Goal: Transaction & Acquisition: Obtain resource

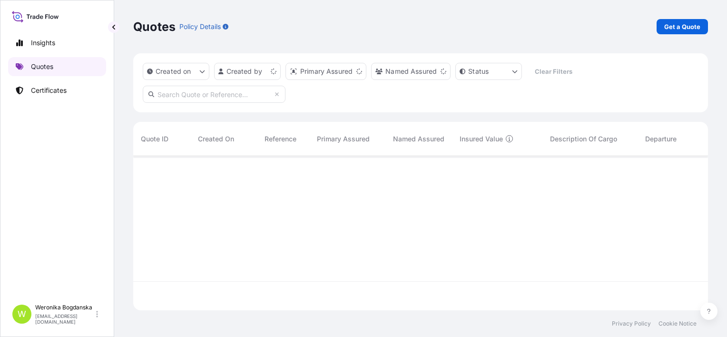
scroll to position [152, 567]
click at [672, 22] on p "Get a Quote" at bounding box center [683, 27] width 36 height 10
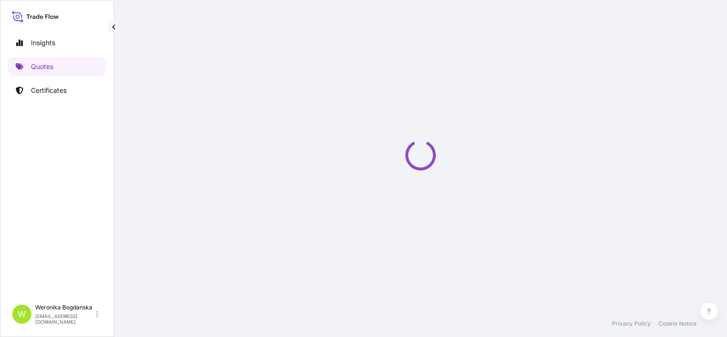
scroll to position [15, 0]
select select "Sea"
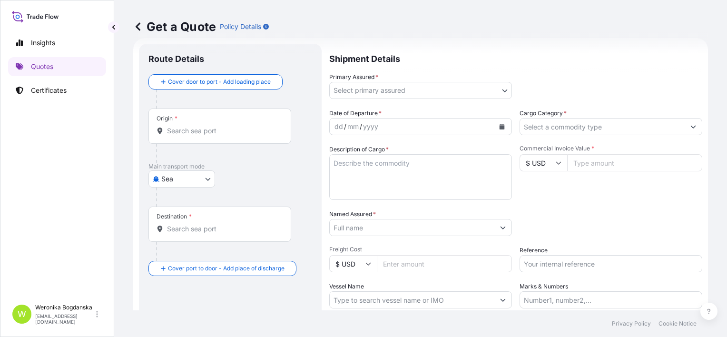
click at [184, 133] on input "Origin *" at bounding box center [223, 131] width 112 height 10
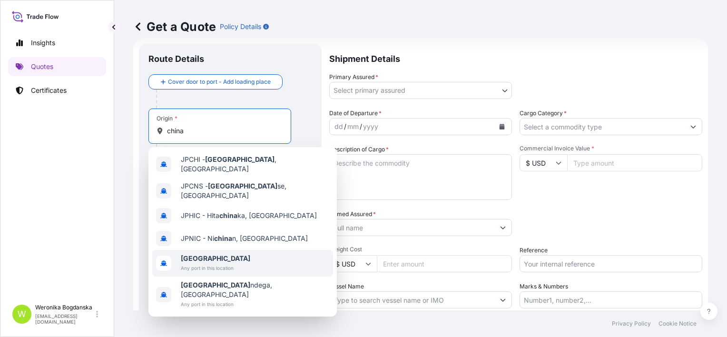
click at [191, 254] on b "[GEOGRAPHIC_DATA]" at bounding box center [216, 258] width 70 height 8
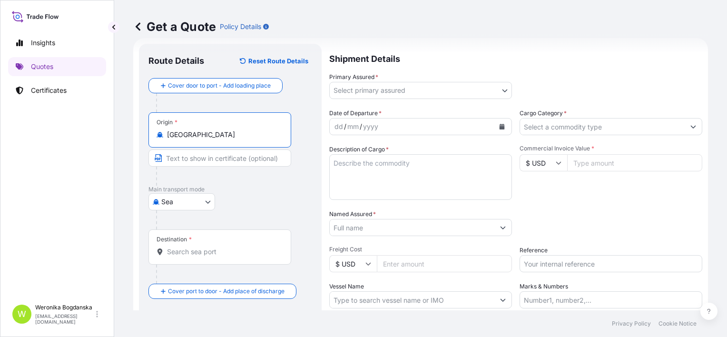
type input "[GEOGRAPHIC_DATA]"
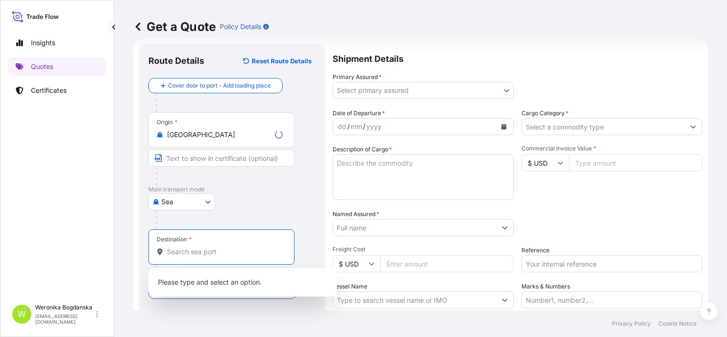
click at [192, 248] on input "Destination *" at bounding box center [225, 252] width 116 height 10
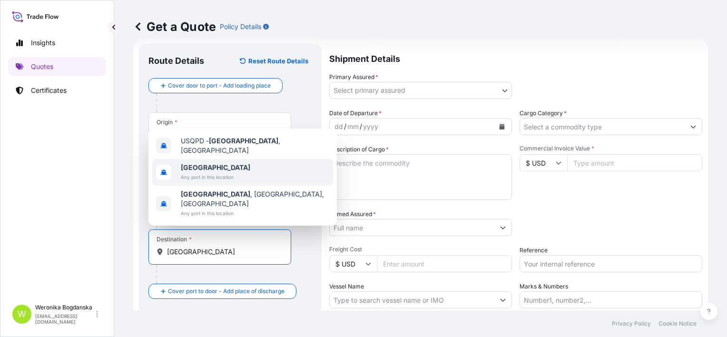
click at [210, 172] on span "[GEOGRAPHIC_DATA]" at bounding box center [216, 168] width 70 height 10
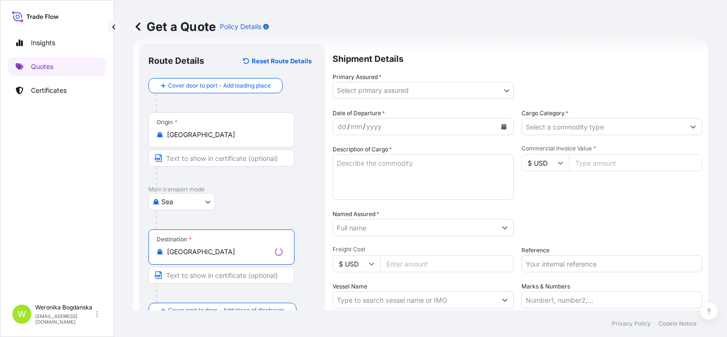
type input "[GEOGRAPHIC_DATA]"
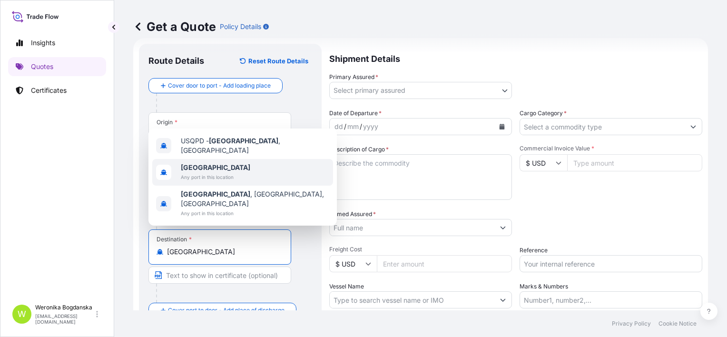
click at [218, 172] on span "[GEOGRAPHIC_DATA]" at bounding box center [216, 168] width 70 height 10
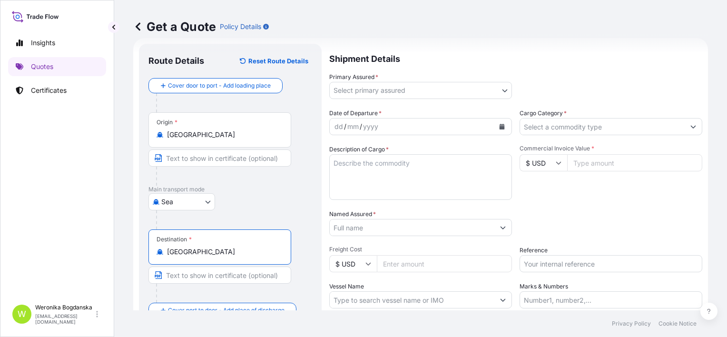
scroll to position [89, 0]
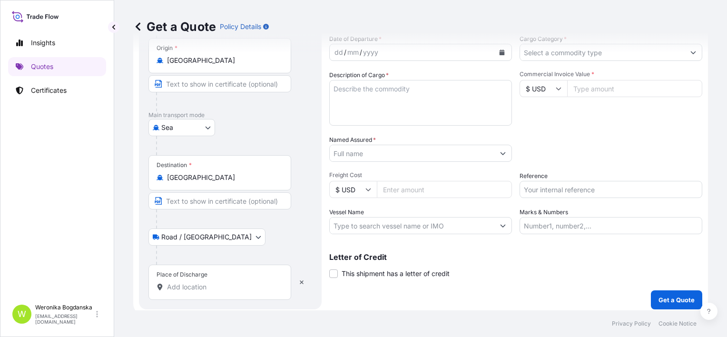
click at [213, 278] on div "Place of Discharge" at bounding box center [220, 282] width 143 height 35
click at [213, 282] on input "Place of Discharge" at bounding box center [223, 287] width 112 height 10
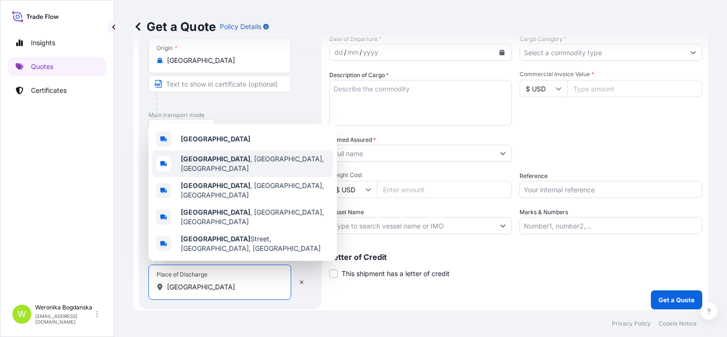
click at [222, 167] on div "[GEOGRAPHIC_DATA] , [GEOGRAPHIC_DATA], [GEOGRAPHIC_DATA]" at bounding box center [242, 163] width 181 height 27
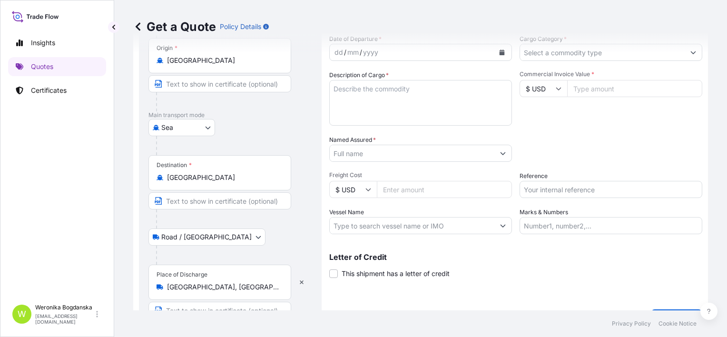
drag, startPoint x: 226, startPoint y: 292, endPoint x: 188, endPoint y: 285, distance: 38.7
click at [188, 285] on div "Place of Discharge [GEOGRAPHIC_DATA], [GEOGRAPHIC_DATA], [GEOGRAPHIC_DATA]" at bounding box center [220, 282] width 143 height 35
click at [188, 285] on input "[GEOGRAPHIC_DATA], [GEOGRAPHIC_DATA], [GEOGRAPHIC_DATA]" at bounding box center [223, 287] width 112 height 10
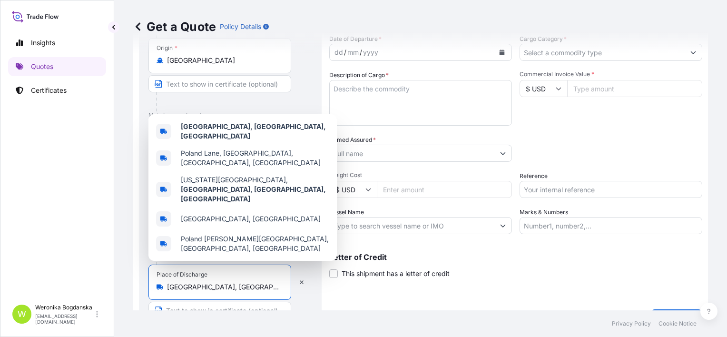
click at [208, 283] on input "[GEOGRAPHIC_DATA], [GEOGRAPHIC_DATA], [GEOGRAPHIC_DATA]" at bounding box center [223, 287] width 112 height 10
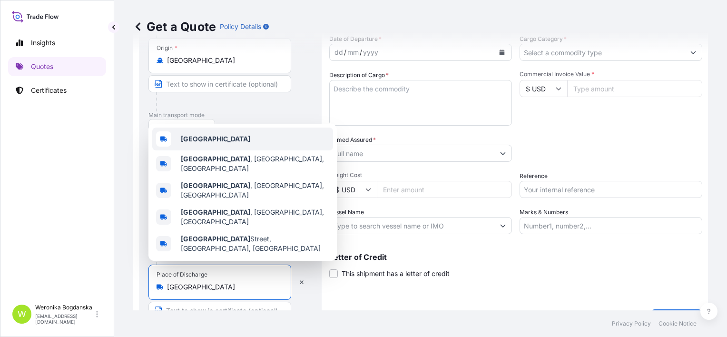
click at [213, 150] on div "[GEOGRAPHIC_DATA]" at bounding box center [242, 139] width 181 height 23
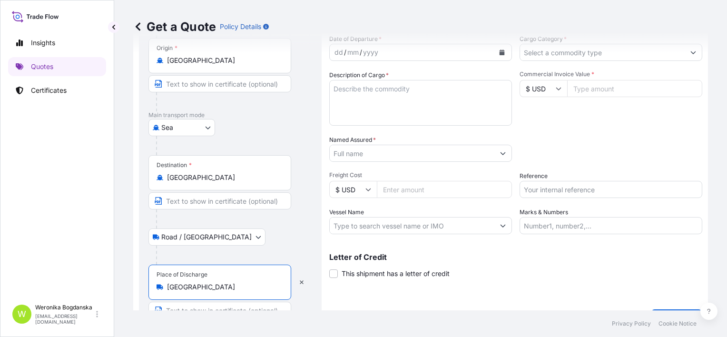
type input "[GEOGRAPHIC_DATA]"
click at [503, 50] on div "Get a Quote Policy Details" at bounding box center [420, 26] width 575 height 53
click at [505, 53] on button "Calendar" at bounding box center [502, 52] width 15 height 15
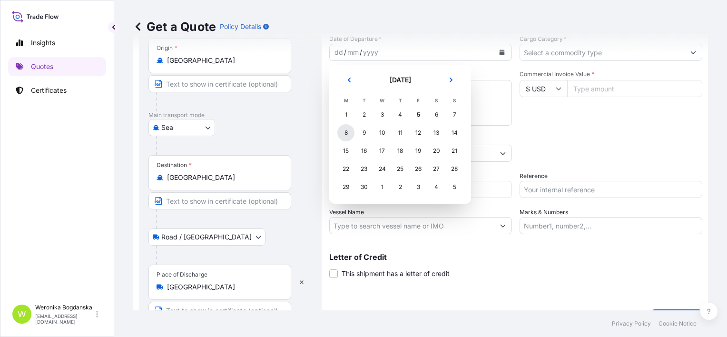
click at [348, 133] on div "8" at bounding box center [346, 132] width 17 height 17
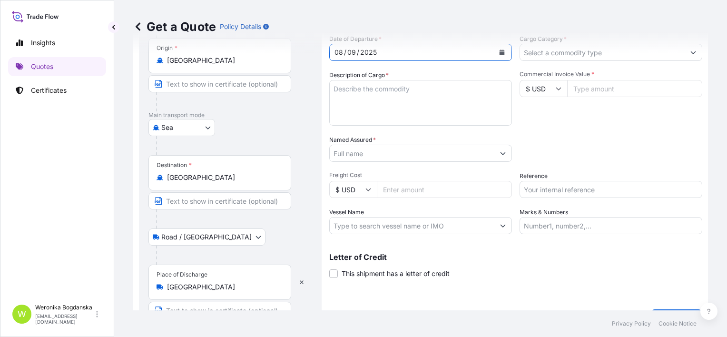
click at [653, 50] on div "Get a Quote Policy Details" at bounding box center [420, 26] width 575 height 53
click at [631, 53] on input "Cargo Category *" at bounding box center [602, 52] width 165 height 17
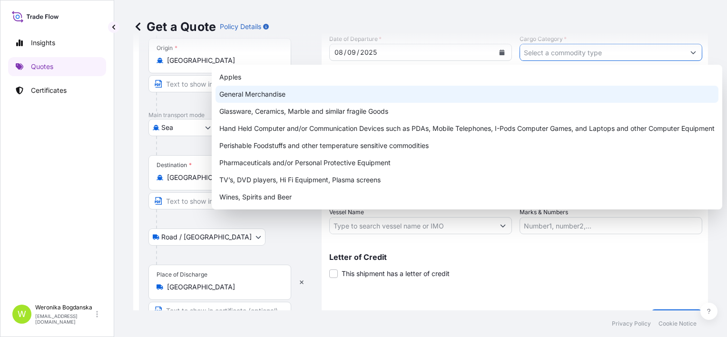
click at [429, 95] on div "General Merchandise" at bounding box center [467, 94] width 503 height 17
type input "General Merchandise"
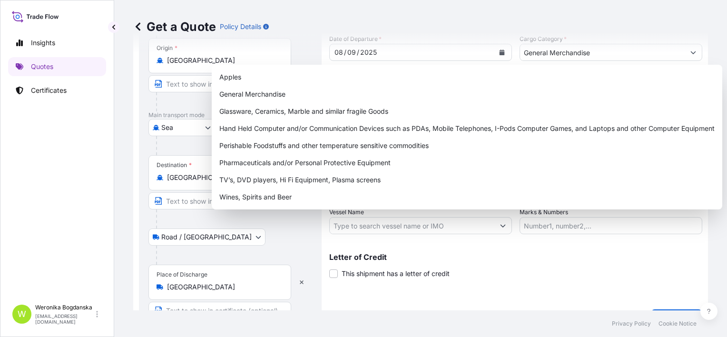
click at [295, 272] on div "Place of Discharge [GEOGRAPHIC_DATA]" at bounding box center [231, 292] width 164 height 54
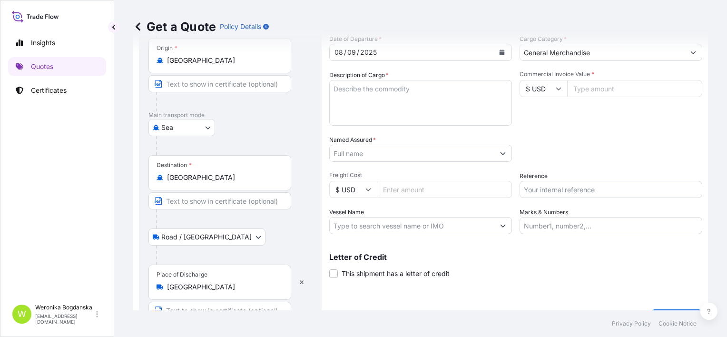
click at [363, 90] on textarea "Description of Cargo *" at bounding box center [420, 103] width 183 height 46
paste textarea "HELMET"
paste textarea "CSNU6146991 OOLKQZ0843 40HC 3327.80 KG 68.89 M3 2377 CTN"
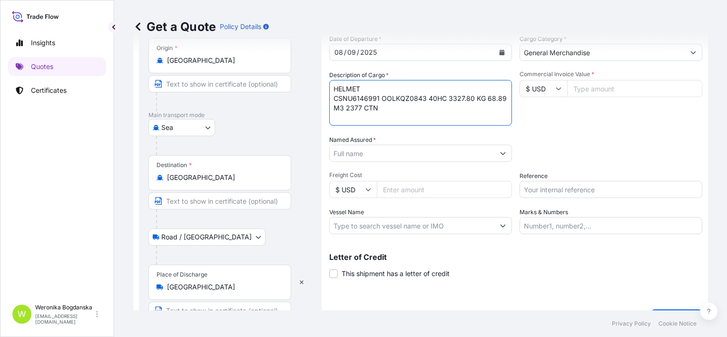
paste textarea "KGOOCU6834526 OOLKRB1966 40HC 3249.45 KG 68.50 M3 2385 CTN"
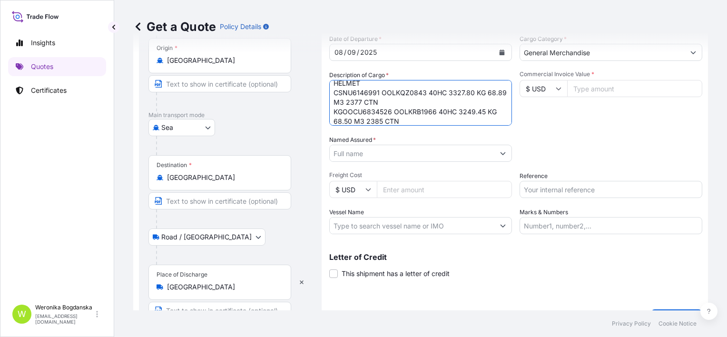
click at [343, 109] on textarea "HELMET CSNU6146991 OOLKQZ0843 40HC 3327.80 KG 68.89 M3 2377 CTN KGOOCU6834526 O…" at bounding box center [420, 103] width 183 height 46
click at [399, 121] on textarea "HELMET CSNU6146991 OOLKQZ0843 40HC 3327.80 KG 68.89 M3 2377 CTN OOCU6834526 OOL…" at bounding box center [420, 103] width 183 height 46
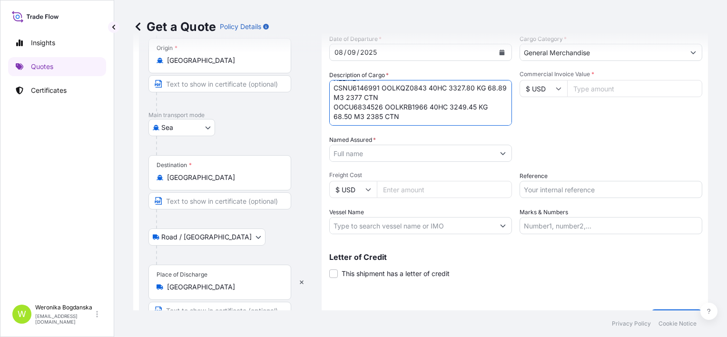
paste textarea "KGOOCU8060347 OOLJQZ2179 40HC 2870.25 KG 62.42 M3 2126 CTN"
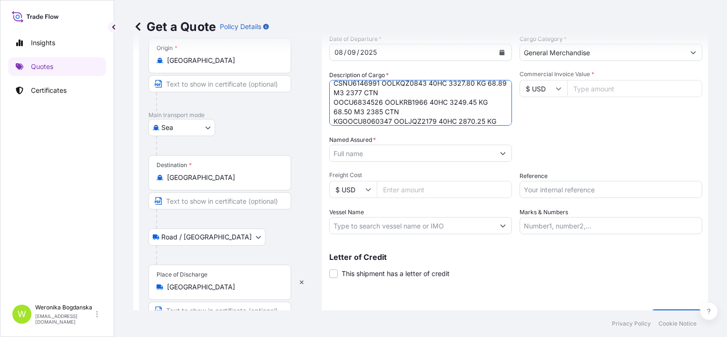
scroll to position [25, 0]
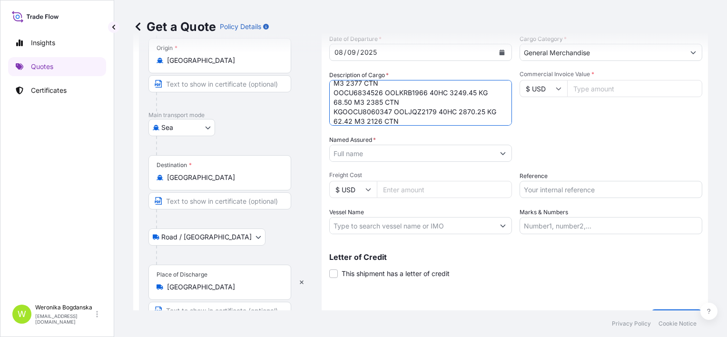
click at [343, 114] on textarea "HELMET CSNU6146991 OOLKQZ0843 40HC 3327.80 KG 68.89 M3 2377 CTN OOCU6834526 OOL…" at bounding box center [420, 103] width 183 height 46
type textarea "HELMET CSNU6146991 OOLKQZ0843 40HC 3327.80 KG 68.89 M3 2377 CTN OOCU6834526 OOL…"
click at [578, 85] on input "Commercial Invoice Value *" at bounding box center [634, 88] width 135 height 17
type input "89496.08"
click at [444, 162] on div "Date of Departure * [DATE] Cargo Category * General Merchandise Description of …" at bounding box center [515, 134] width 373 height 200
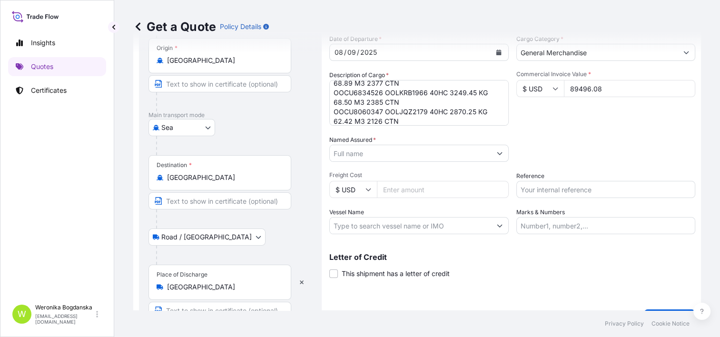
click at [444, 159] on input "Named Assured *" at bounding box center [410, 153] width 161 height 17
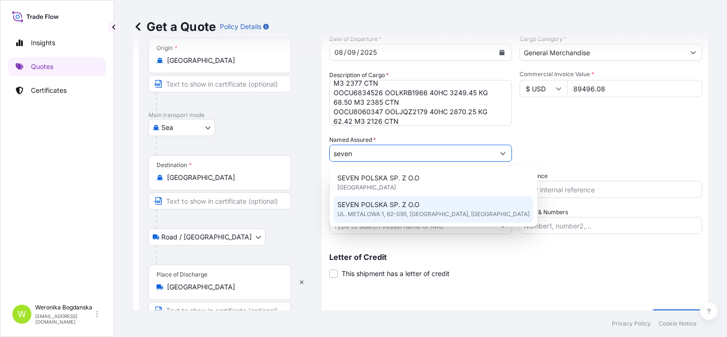
click at [417, 206] on span "SEVEN POLSKA SP. Z O.O" at bounding box center [379, 205] width 82 height 10
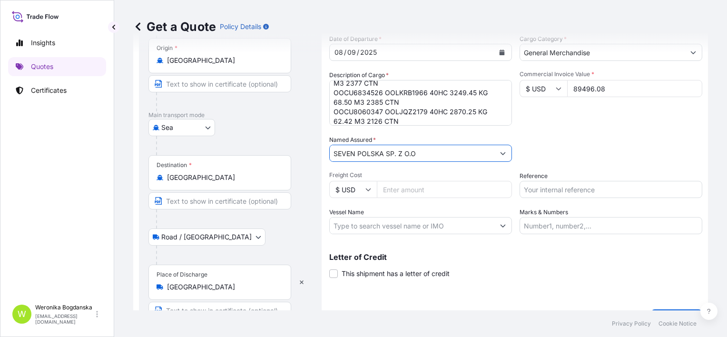
type input "SEVEN POLSKA SP. Z O.O"
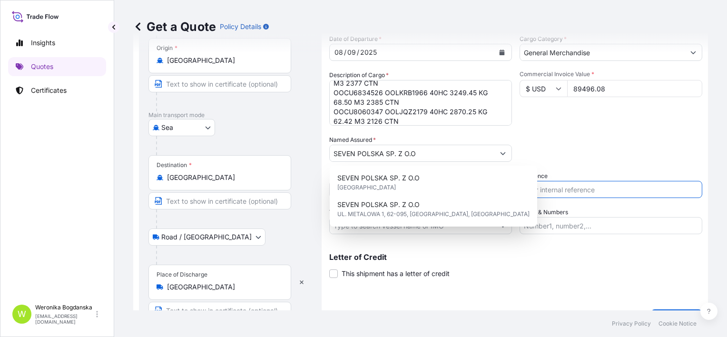
click at [570, 192] on input "Reference" at bounding box center [611, 189] width 183 height 17
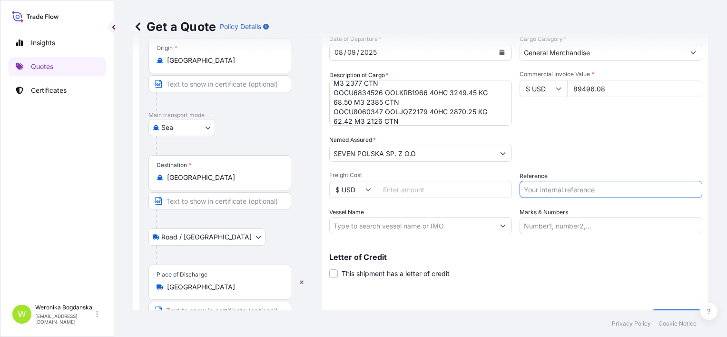
paste input "S02032527"
type input "S02032527"
click at [563, 158] on div "Packing Category Type to search a container mode Please select a primary mode o…" at bounding box center [611, 148] width 183 height 27
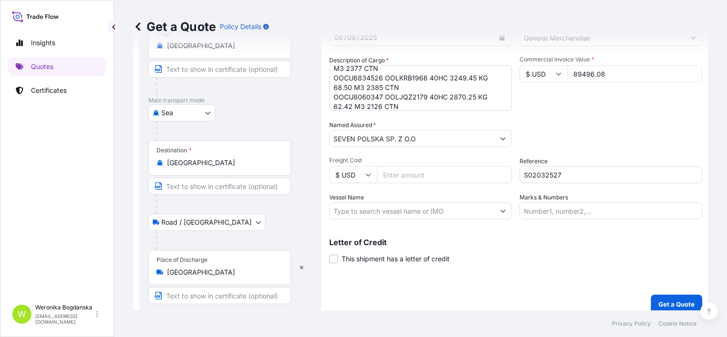
scroll to position [112, 0]
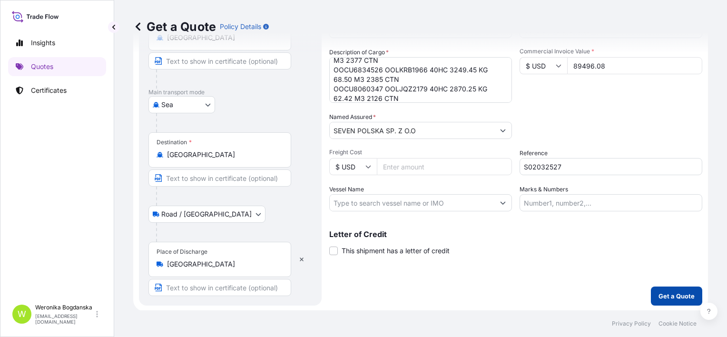
click at [663, 293] on p "Get a Quote" at bounding box center [677, 296] width 36 height 10
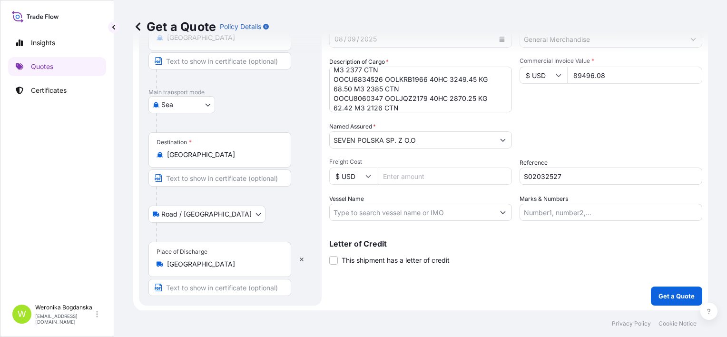
scroll to position [17, 0]
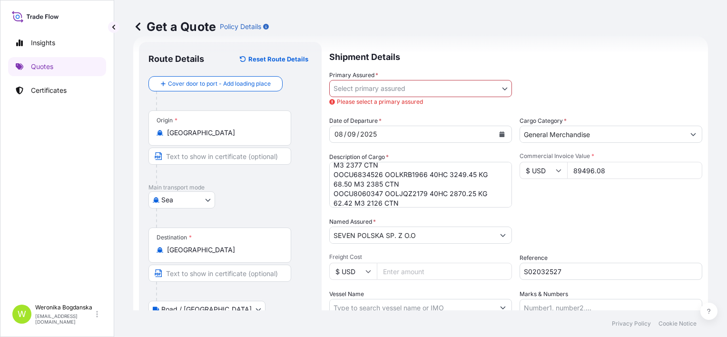
click at [441, 82] on body "2 options available. Insights Quotes Certificates W [PERSON_NAME] [EMAIL_ADDRES…" at bounding box center [363, 168] width 727 height 337
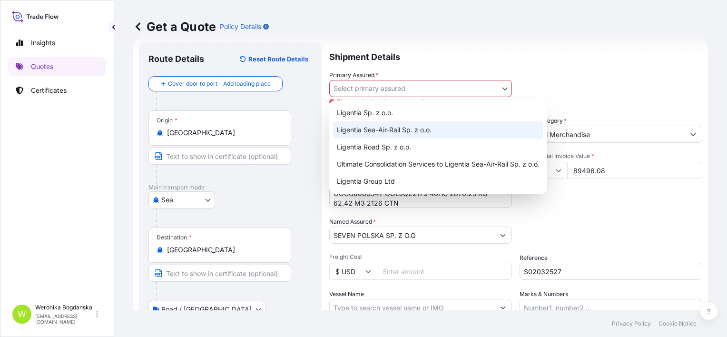
click at [417, 131] on div "Ligentia Sea-Air-Rail Sp. z o.o." at bounding box center [438, 129] width 210 height 17
select select "31440"
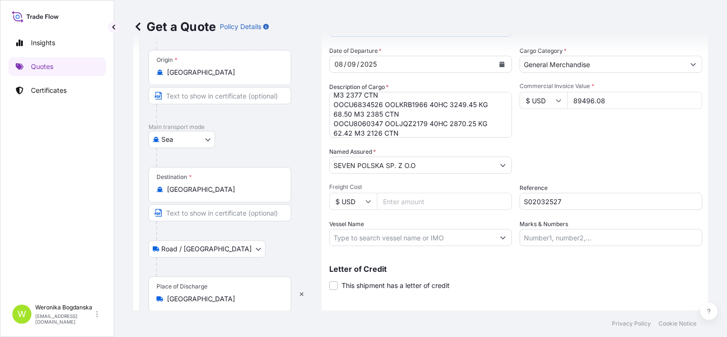
scroll to position [112, 0]
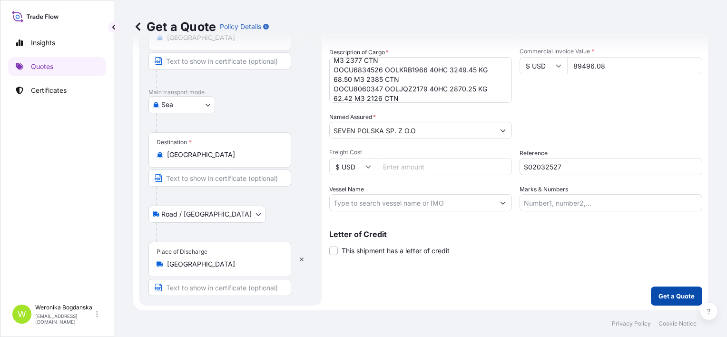
click at [671, 289] on button "Get a Quote" at bounding box center [676, 296] width 51 height 19
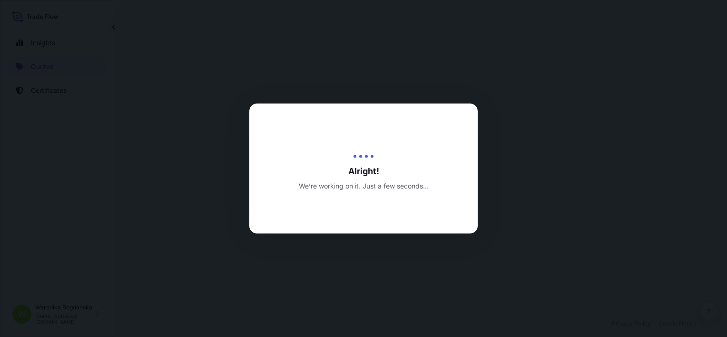
select select "Sea"
select select "Road / [GEOGRAPHIC_DATA]"
select select "31440"
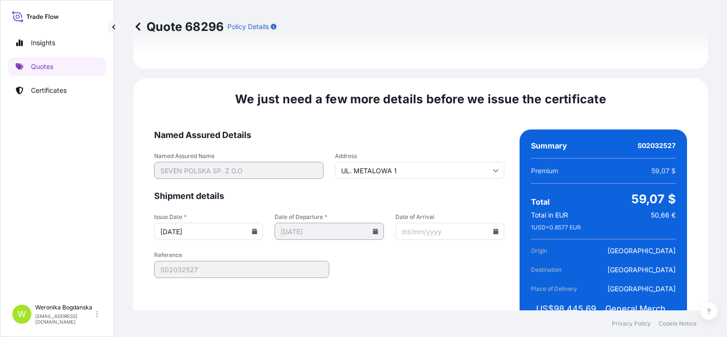
scroll to position [1263, 0]
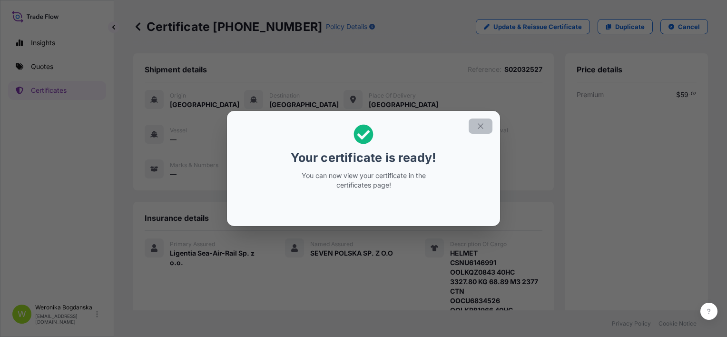
click at [479, 128] on icon "button" at bounding box center [480, 125] width 5 height 5
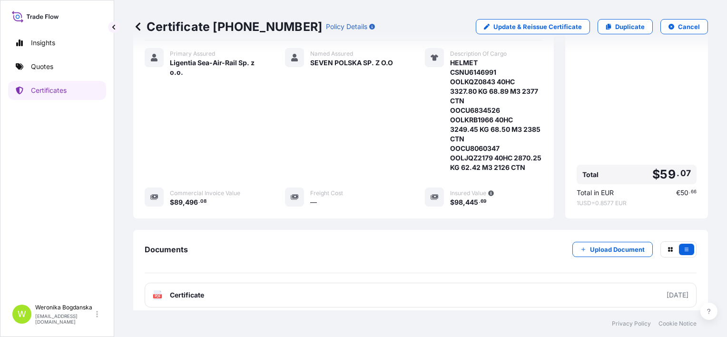
scroll to position [248, 0]
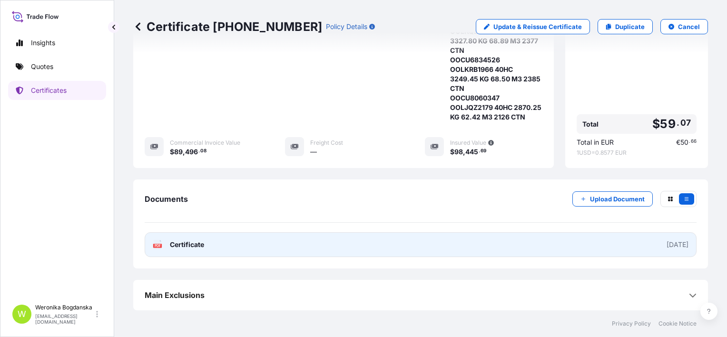
click at [452, 249] on link "PDF Certificate [DATE]" at bounding box center [421, 244] width 552 height 25
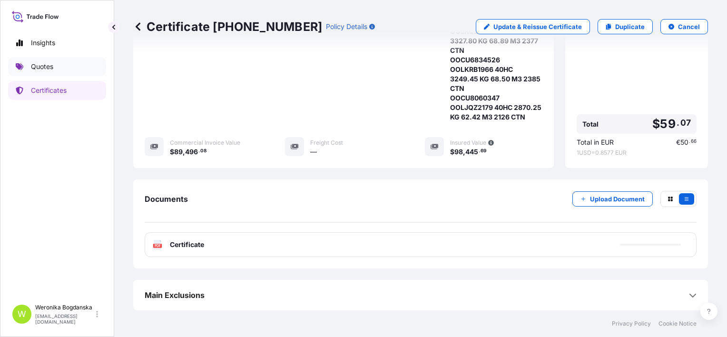
click at [62, 67] on link "Quotes" at bounding box center [57, 66] width 98 height 19
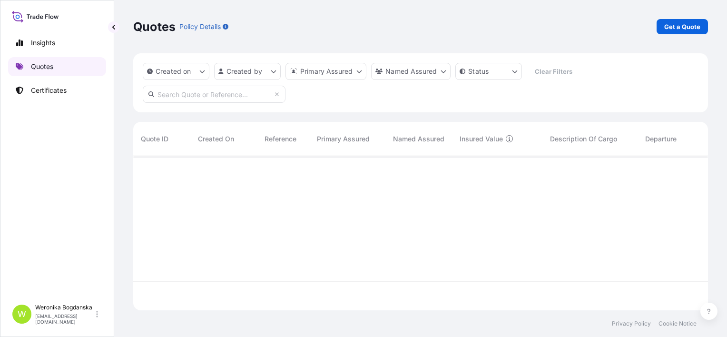
scroll to position [152, 567]
click at [695, 27] on p "Get a Quote" at bounding box center [683, 27] width 36 height 10
select select "Sea"
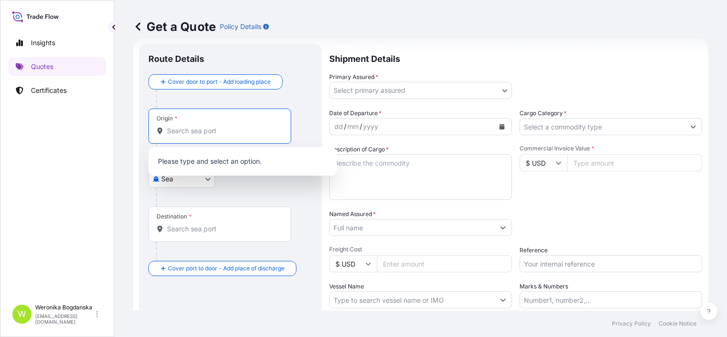
click at [227, 128] on input "Origin *" at bounding box center [223, 131] width 112 height 10
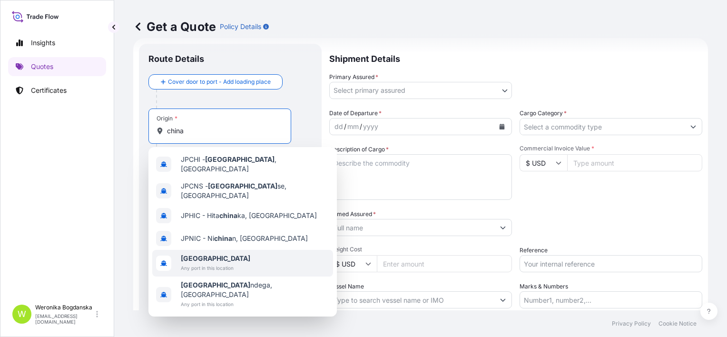
click at [221, 263] on span "Any port in this location" at bounding box center [216, 268] width 70 height 10
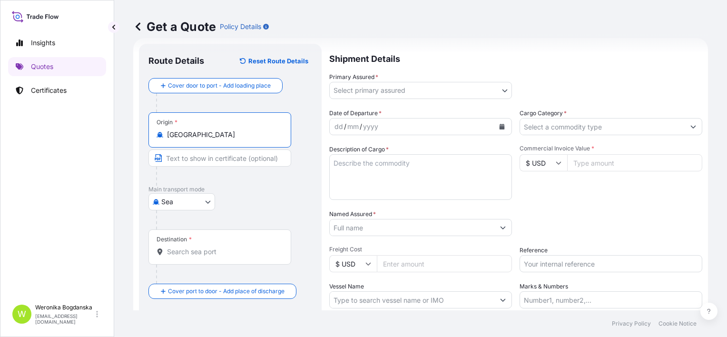
type input "[GEOGRAPHIC_DATA]"
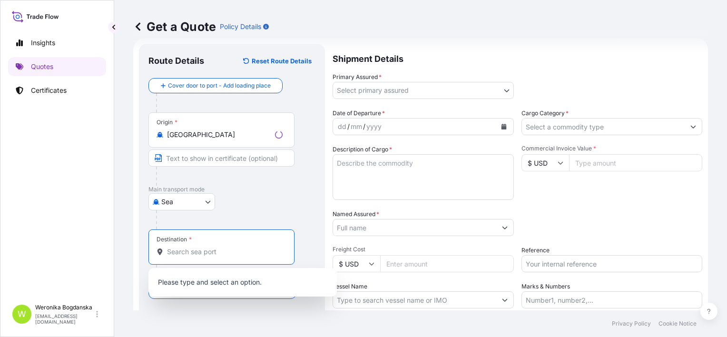
click at [207, 253] on input "Destination *" at bounding box center [225, 252] width 116 height 10
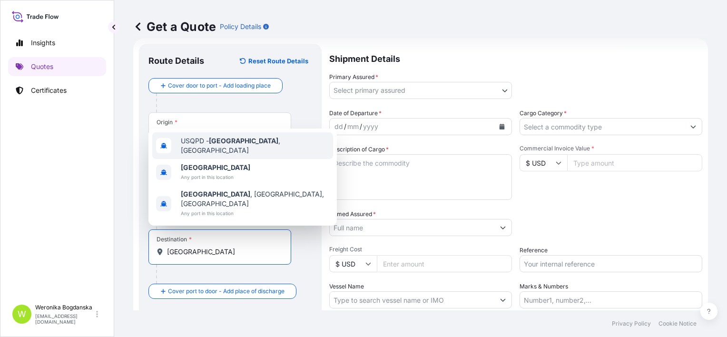
click at [203, 172] on span "[GEOGRAPHIC_DATA]" at bounding box center [216, 168] width 70 height 10
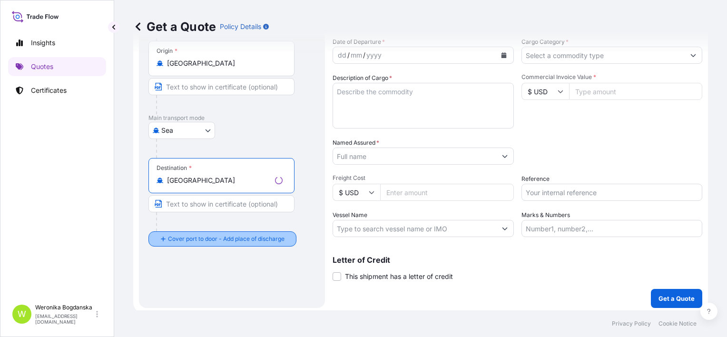
scroll to position [89, 0]
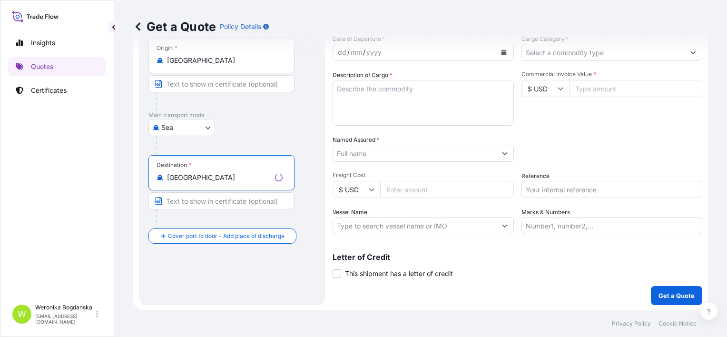
type input "[GEOGRAPHIC_DATA]"
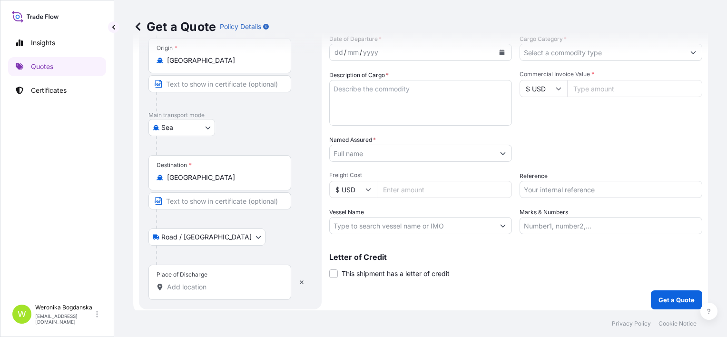
click at [207, 285] on input "Place of Discharge" at bounding box center [223, 287] width 112 height 10
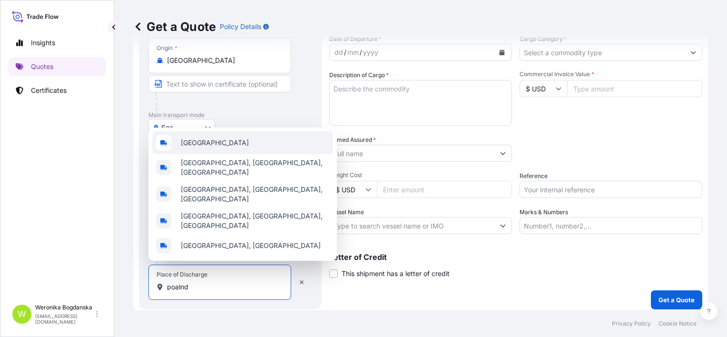
click at [233, 153] on div "[GEOGRAPHIC_DATA]" at bounding box center [242, 142] width 181 height 23
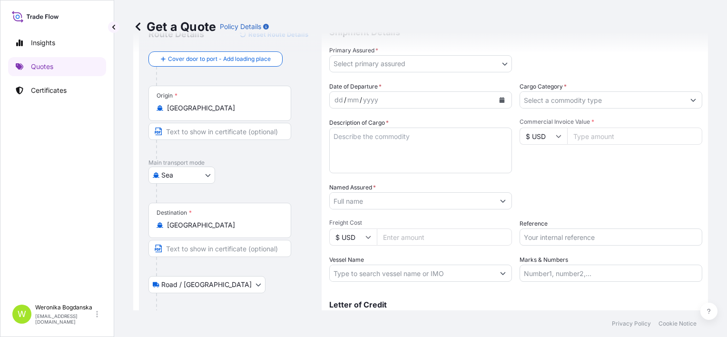
scroll to position [0, 0]
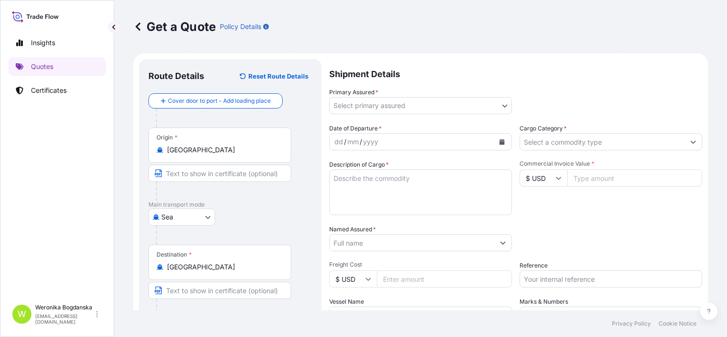
type input "[GEOGRAPHIC_DATA]"
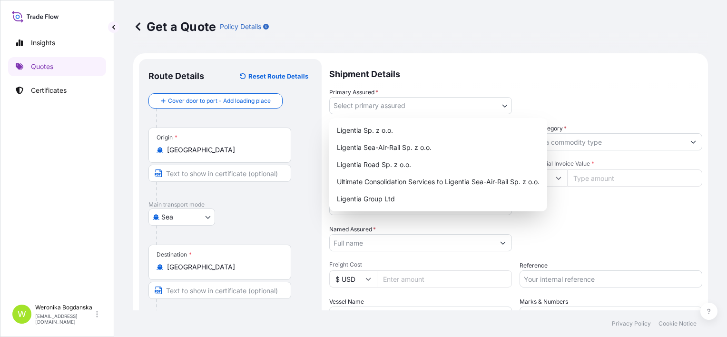
click at [468, 100] on body "3 options available. 0 options available. 5 options available. Insights Quotes …" at bounding box center [363, 168] width 727 height 337
click at [398, 147] on div "Ligentia Sea-Air-Rail Sp. z o.o." at bounding box center [438, 147] width 210 height 17
select select "31440"
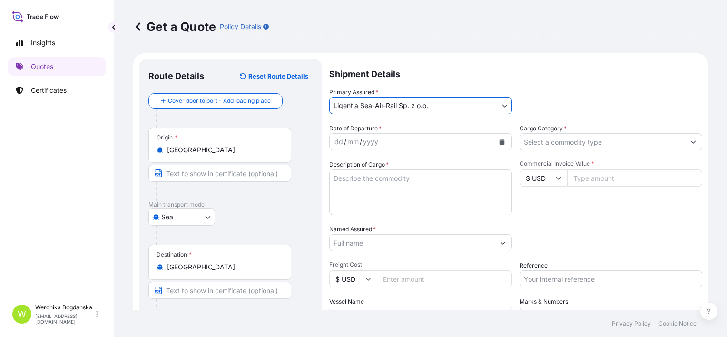
scroll to position [48, 0]
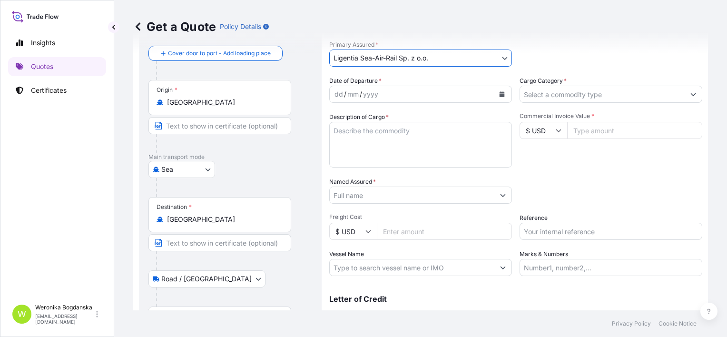
click at [501, 92] on icon "Calendar" at bounding box center [502, 94] width 5 height 6
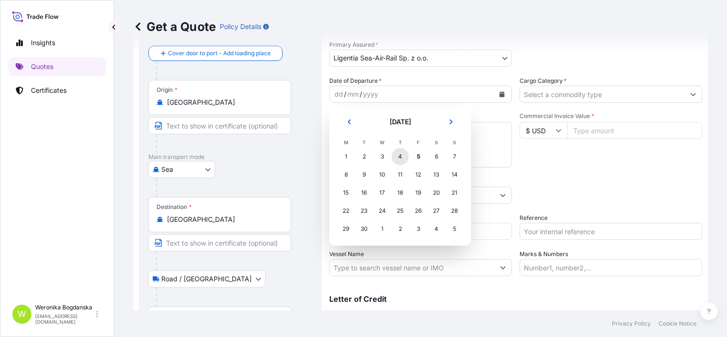
click at [400, 158] on div "4" at bounding box center [400, 156] width 17 height 17
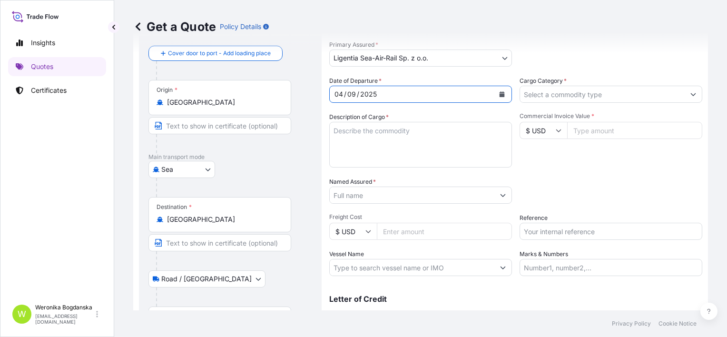
click at [589, 96] on input "Cargo Category *" at bounding box center [602, 94] width 165 height 17
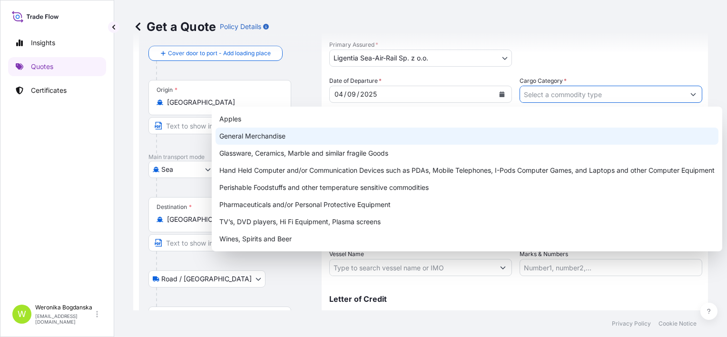
click at [417, 133] on div "General Merchandise" at bounding box center [467, 136] width 503 height 17
type input "General Merchandise"
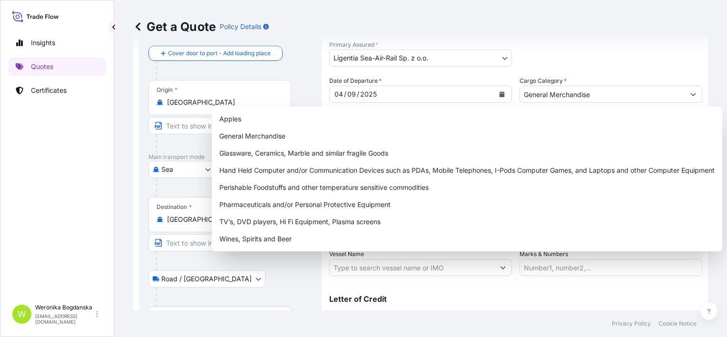
click at [298, 72] on div at bounding box center [234, 70] width 156 height 19
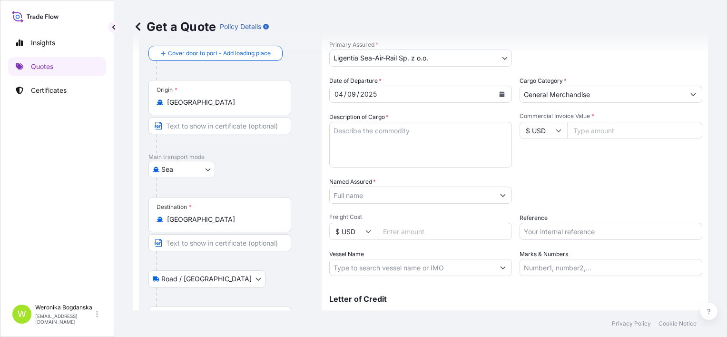
click at [370, 140] on textarea "Description of Cargo *" at bounding box center [420, 145] width 183 height 46
paste textarea "IRRIGATION WATER TIMER"
paste textarea "COLOR PRINTED FOLDABLE"
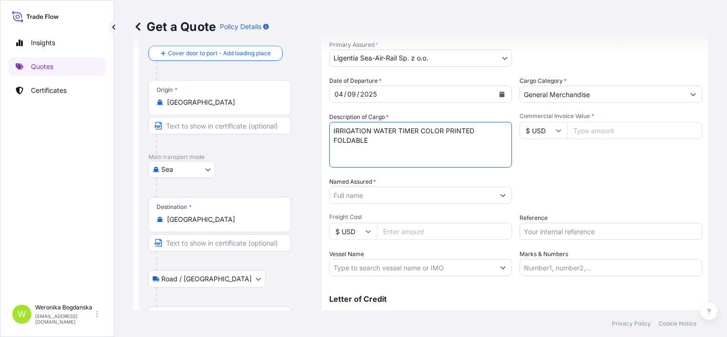
paste textarea "PAPER BOX"
click at [333, 129] on textarea "IRRIGATION WATER TIMER COLOR PRINTED FOLDABLE PAPER BOX" at bounding box center [420, 145] width 183 height 46
paste textarea "LCL16506"
click at [421, 148] on textarea "LCL16506 IRRIGATION WATER TIMER COLOR PRINTED FOLDABLE PAPER BOX" at bounding box center [420, 145] width 183 height 46
paste textarea "OOLU6260471 OOLJPJ4597 40HCNOR 4620.50 KG 15.90 M3 302 CTN"
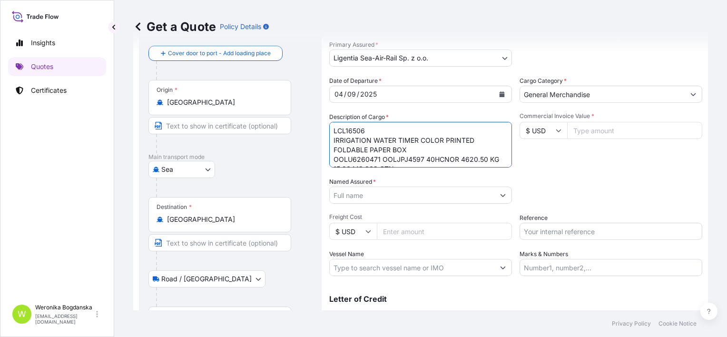
scroll to position [6, 0]
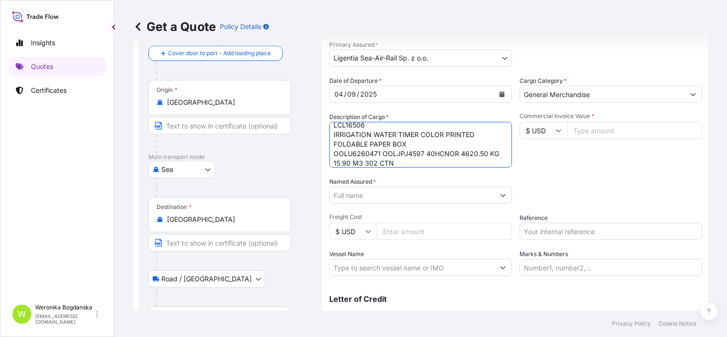
type textarea "LCL16506 IRRIGATION WATER TIMER COLOR PRINTED FOLDABLE PAPER BOX OOLU6260471 OO…"
click at [577, 133] on input "Commercial Invoice Value *" at bounding box center [634, 130] width 135 height 17
type input "103240"
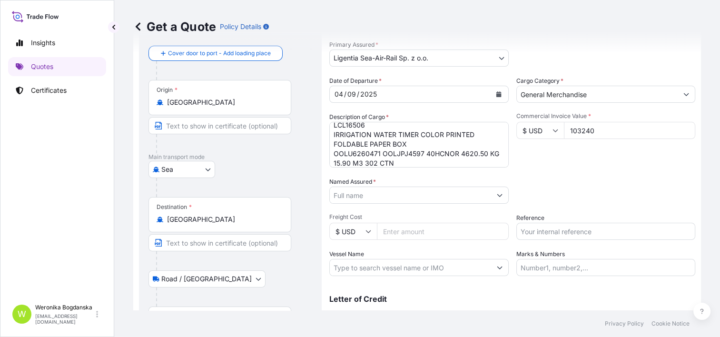
click at [397, 196] on input "Named Assured *" at bounding box center [410, 195] width 161 height 17
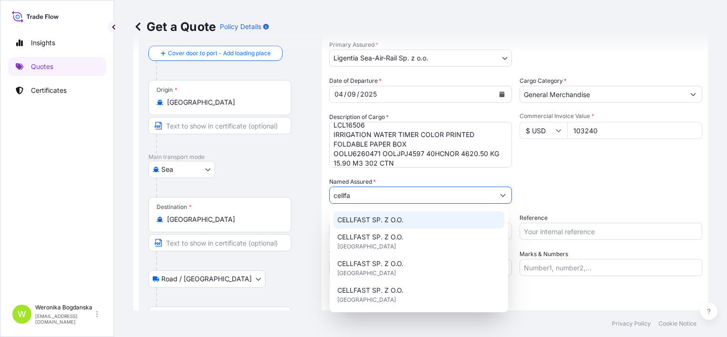
click at [383, 215] on span "CELLFAST SP. Z O.O." at bounding box center [371, 220] width 66 height 10
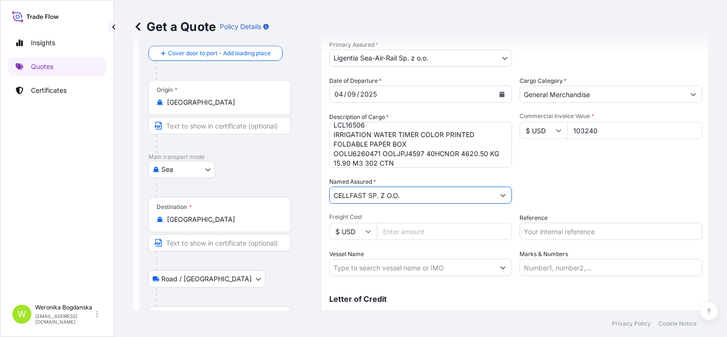
type input "CELLFAST SP. Z O.O."
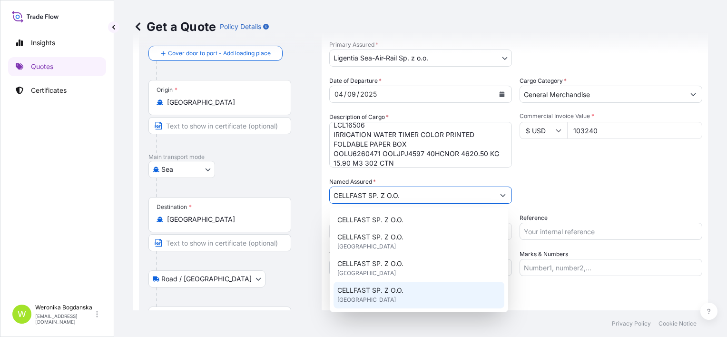
click at [579, 228] on input "Reference" at bounding box center [611, 231] width 183 height 17
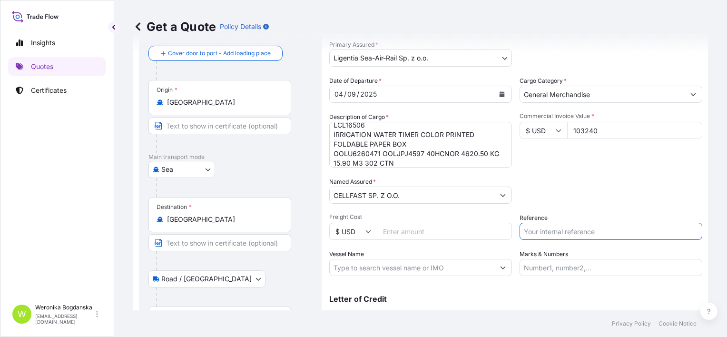
paste input "S02032769"
paste input "LCL16506"
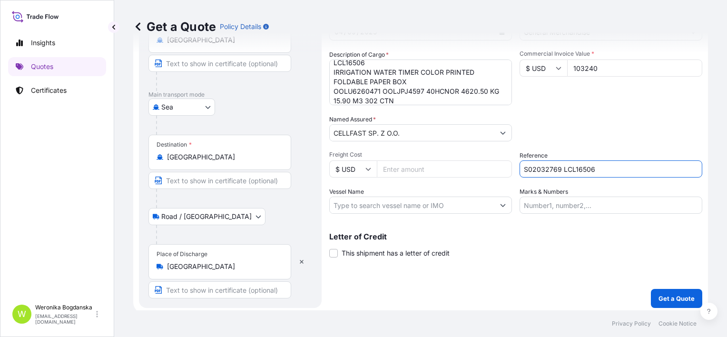
scroll to position [112, 0]
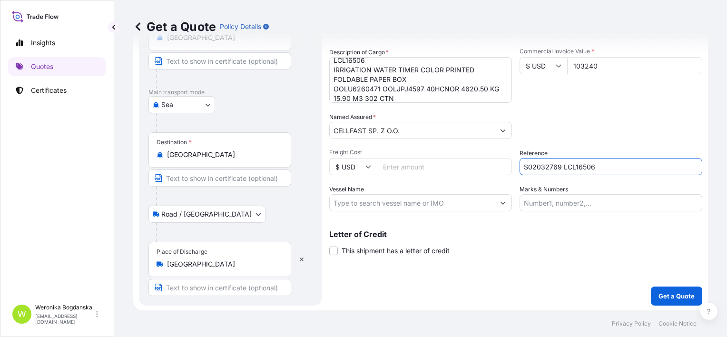
type input "S02032769 LCL16506"
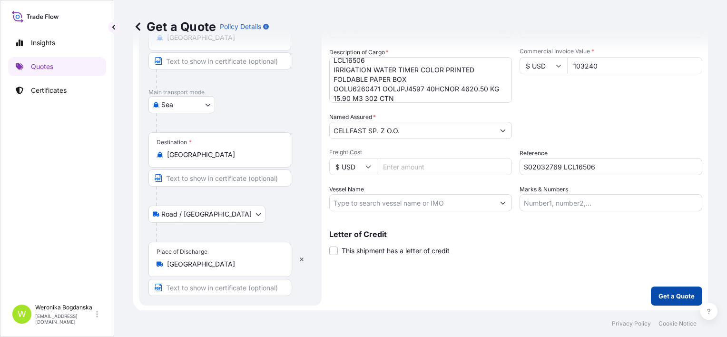
click at [659, 297] on p "Get a Quote" at bounding box center [677, 296] width 36 height 10
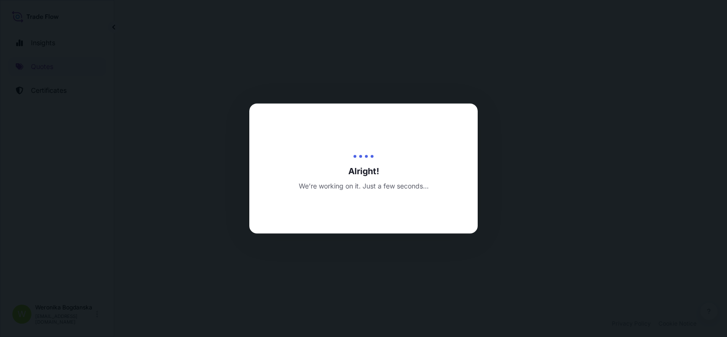
select select "Sea"
select select "Road / [GEOGRAPHIC_DATA]"
select select "31440"
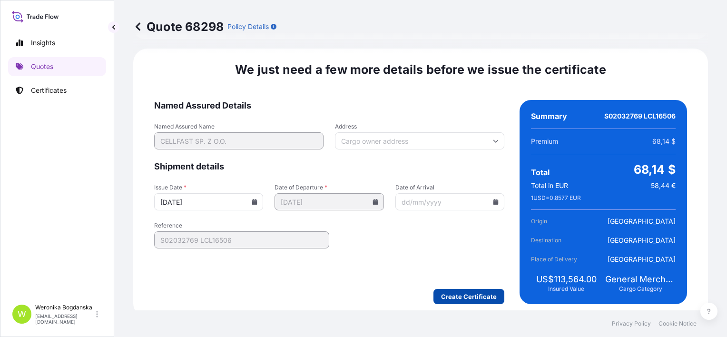
scroll to position [1263, 0]
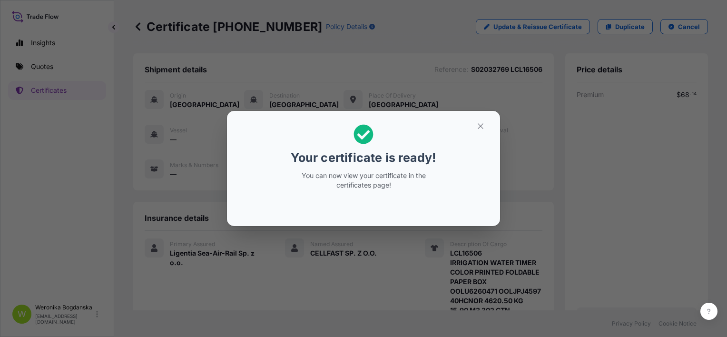
click at [478, 122] on icon "button" at bounding box center [481, 126] width 9 height 9
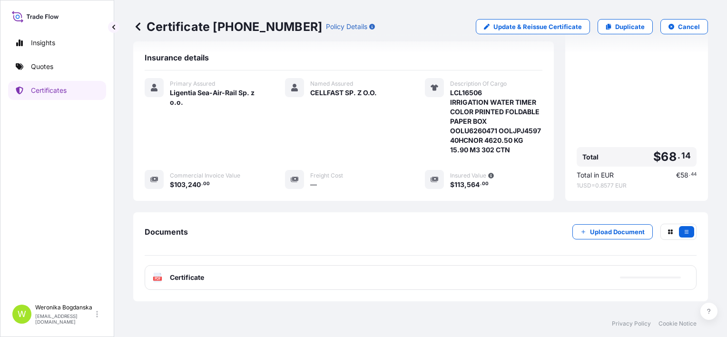
scroll to position [200, 0]
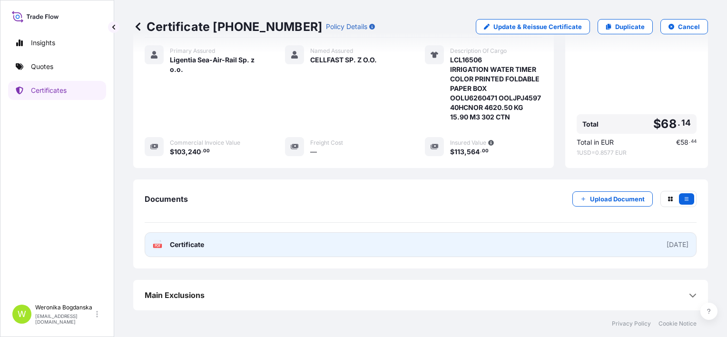
click at [413, 242] on link "PDF Certificate [DATE]" at bounding box center [421, 244] width 552 height 25
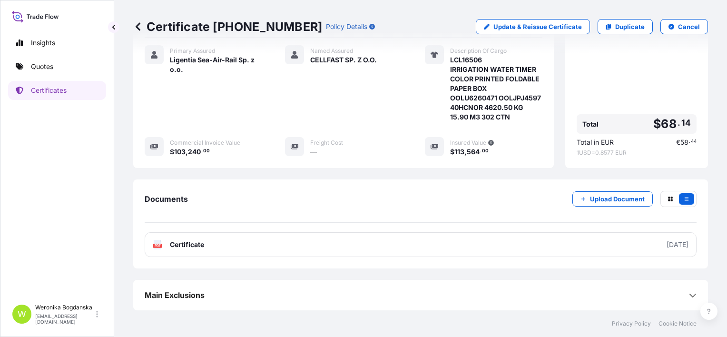
click at [40, 64] on p "Quotes" at bounding box center [42, 67] width 22 height 10
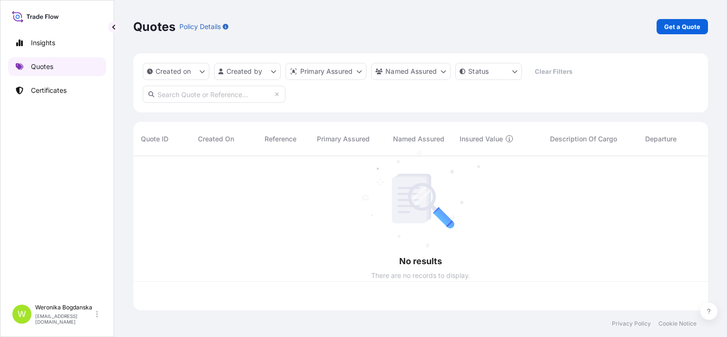
scroll to position [152, 567]
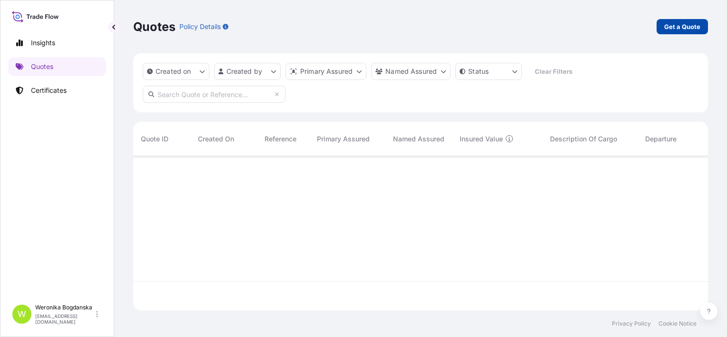
click at [680, 25] on p "Get a Quote" at bounding box center [683, 27] width 36 height 10
select select "Sea"
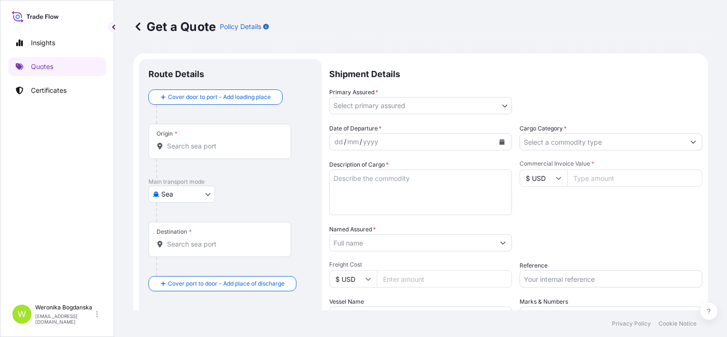
scroll to position [15, 0]
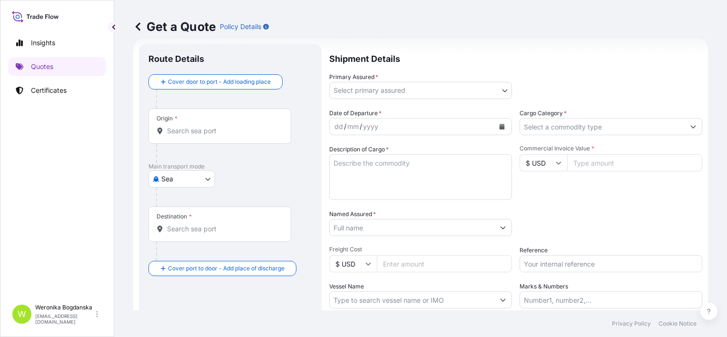
click at [225, 133] on input "Origin *" at bounding box center [223, 131] width 112 height 10
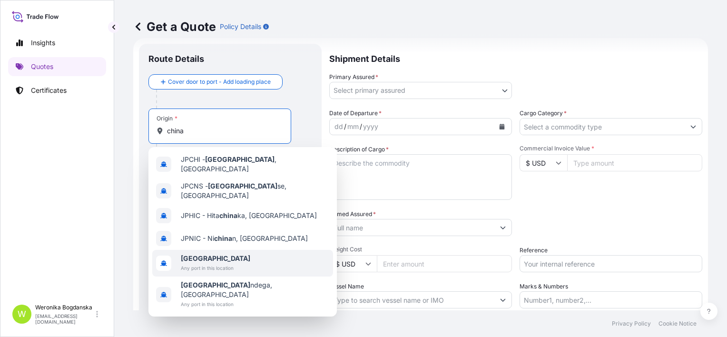
click at [210, 254] on span "[GEOGRAPHIC_DATA]" at bounding box center [216, 259] width 70 height 10
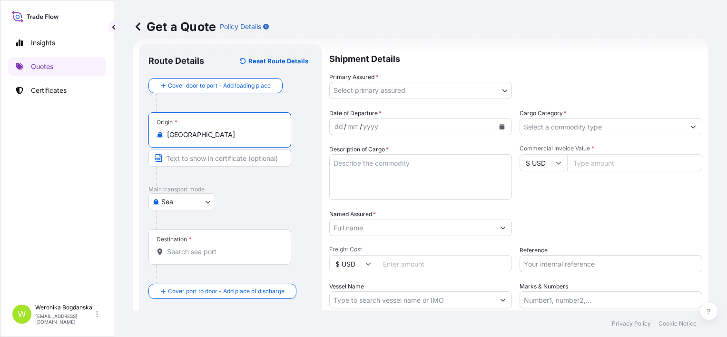
type input "[GEOGRAPHIC_DATA]"
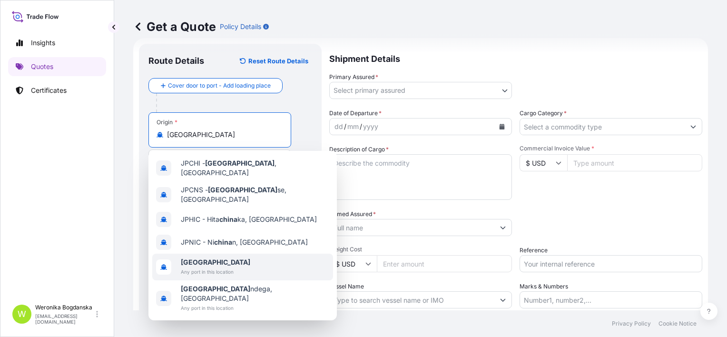
click at [198, 258] on b "[GEOGRAPHIC_DATA]" at bounding box center [216, 262] width 70 height 8
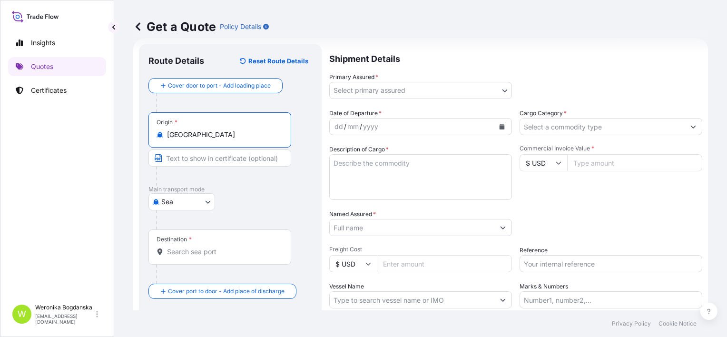
click at [185, 257] on div "Destination *" at bounding box center [220, 246] width 143 height 35
click at [185, 257] on input "Destination *" at bounding box center [223, 252] width 112 height 10
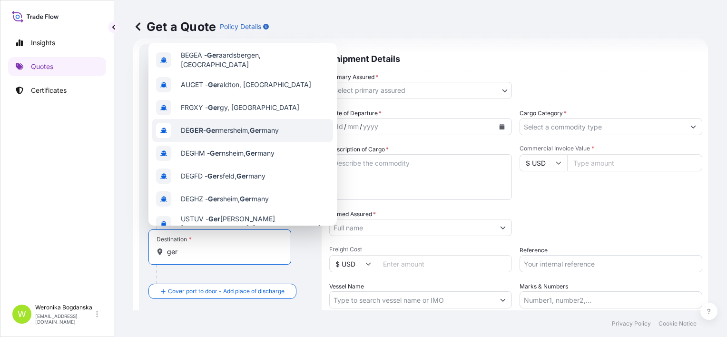
scroll to position [61, 0]
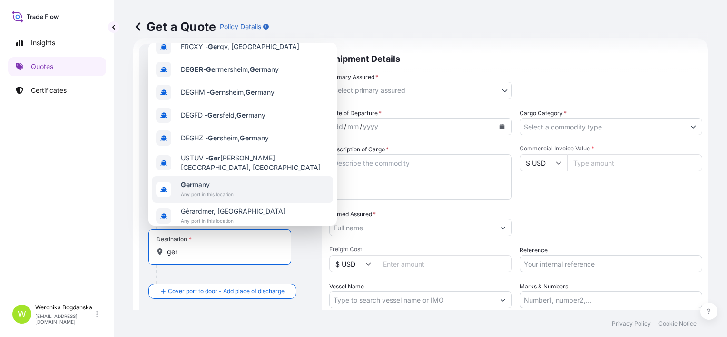
click at [226, 180] on span "Ger many" at bounding box center [207, 185] width 53 height 10
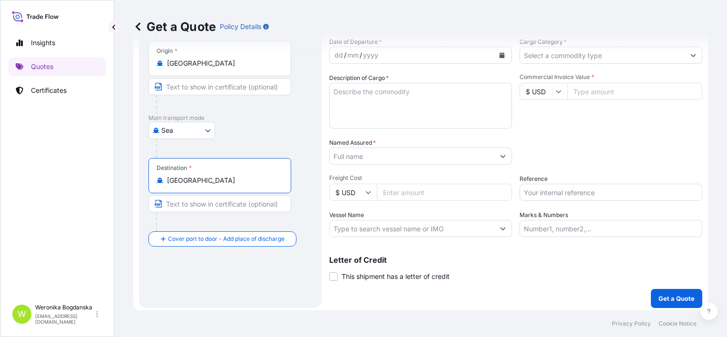
scroll to position [89, 0]
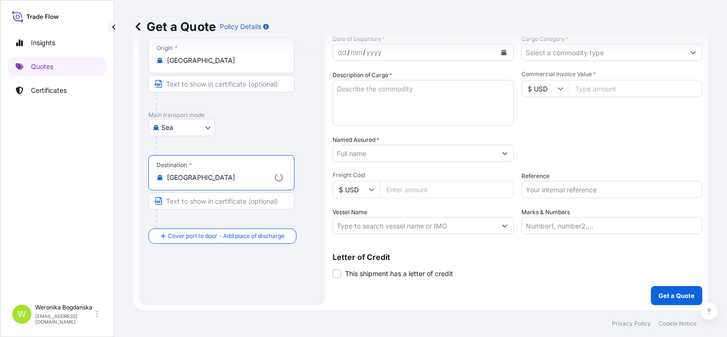
type input "[GEOGRAPHIC_DATA]"
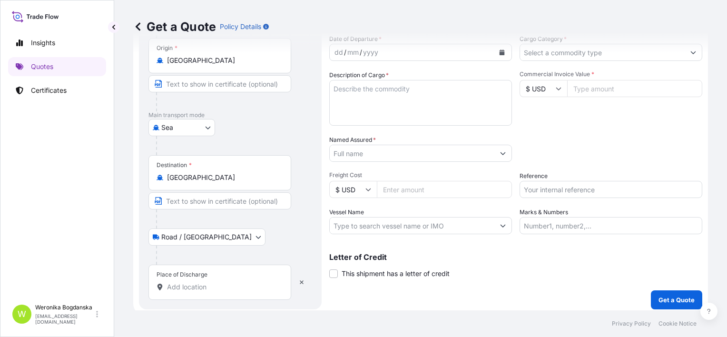
click at [205, 284] on input "Place of Discharge" at bounding box center [223, 287] width 112 height 10
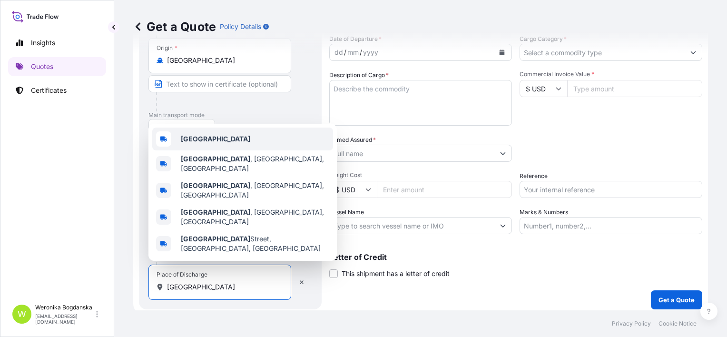
click at [190, 143] on b "[GEOGRAPHIC_DATA]" at bounding box center [216, 139] width 70 height 8
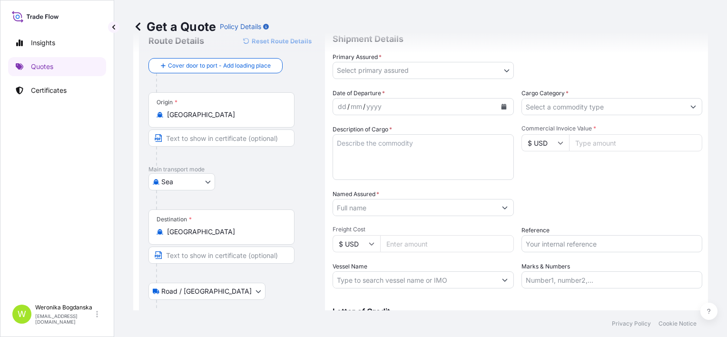
scroll to position [0, 0]
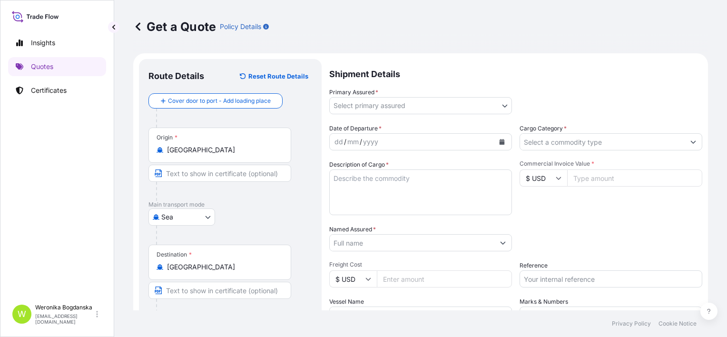
type input "[GEOGRAPHIC_DATA]"
click at [489, 107] on body "0 options available. 5 options available. Insights Quotes Certificates W [PERSO…" at bounding box center [363, 168] width 727 height 337
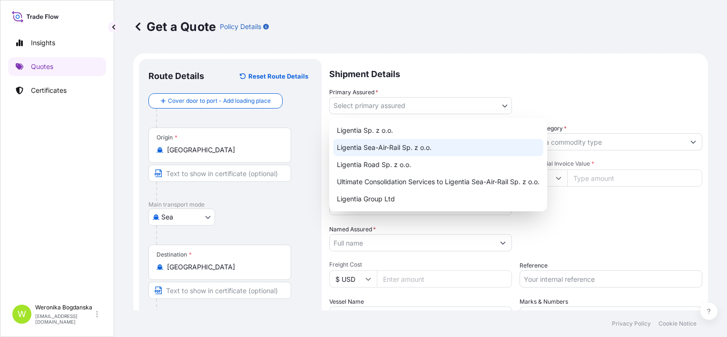
click at [388, 143] on div "Ligentia Sea-Air-Rail Sp. z o.o." at bounding box center [438, 147] width 210 height 17
select select "31440"
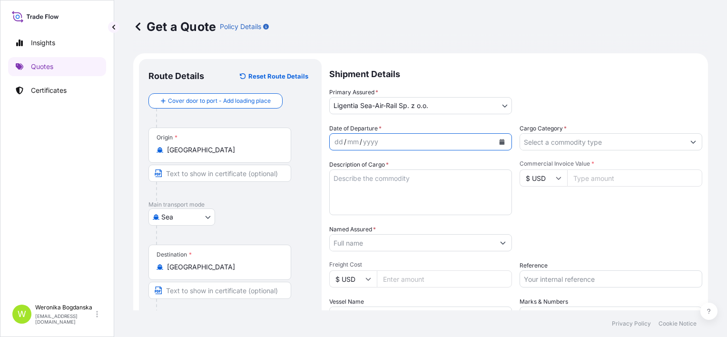
click at [501, 143] on icon "Calendar" at bounding box center [502, 142] width 5 height 6
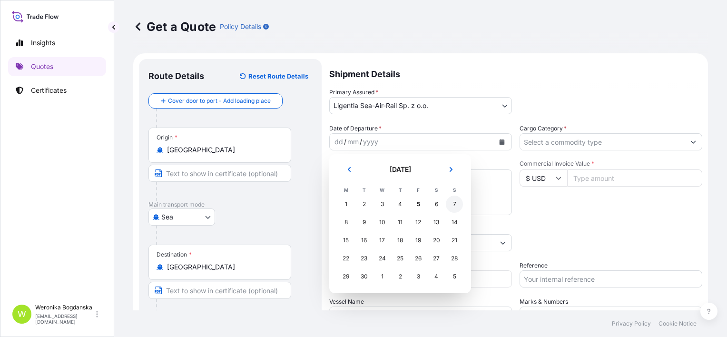
click at [450, 206] on div "7" at bounding box center [454, 204] width 17 height 17
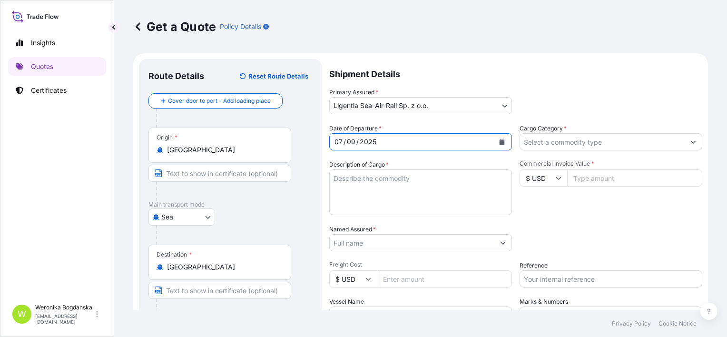
click at [557, 145] on input "Cargo Category *" at bounding box center [602, 141] width 165 height 17
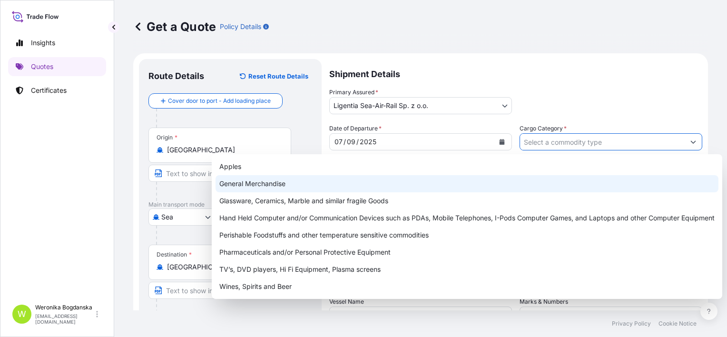
click at [408, 183] on div "General Merchandise" at bounding box center [467, 183] width 503 height 17
type input "General Merchandise"
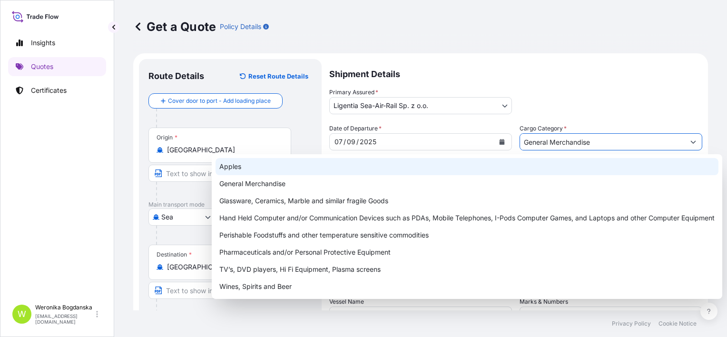
click at [371, 119] on div "Shipment Details Primary Assured * Ligentia Sea-Air-Rail Sp. z o.o. Ligentia Sp…" at bounding box center [515, 238] width 373 height 359
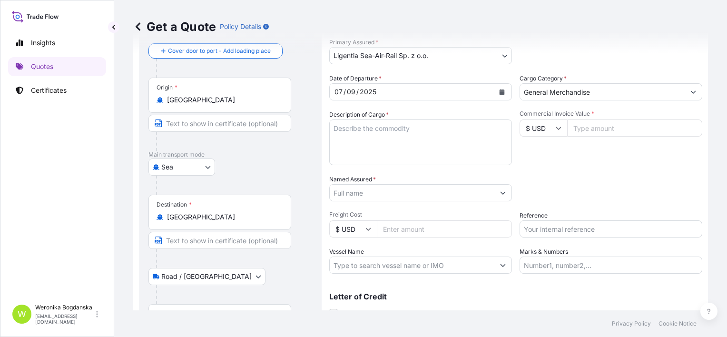
scroll to position [112, 0]
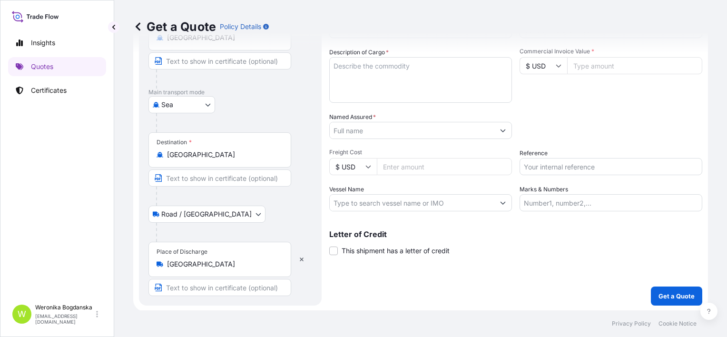
click at [356, 80] on textarea "Description of Cargo *" at bounding box center [420, 80] width 183 height 46
paste textarea "JOHNY BEE MONSTER TATTOO GUM JOHNY BEE RABBIT TATTOO GUM JOHNY BEE RADIOACTIVE …"
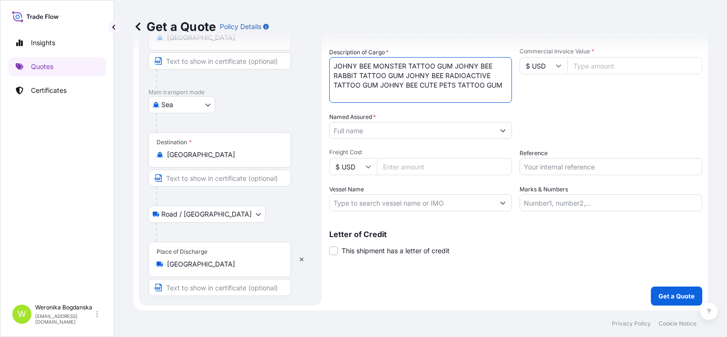
scroll to position [6, 0]
paste textarea "TGBU9909942 FJ25058359 40HC 21170.00 KG 52.20 M3 1450 CTN"
paste textarea "Ref. SE1808250375"
type textarea "JOHNY BEE MONSTER TATTOO GUM JOHNY BEE RABBIT TATTOO GUM JOHNY BEE RADIOACTIVE …"
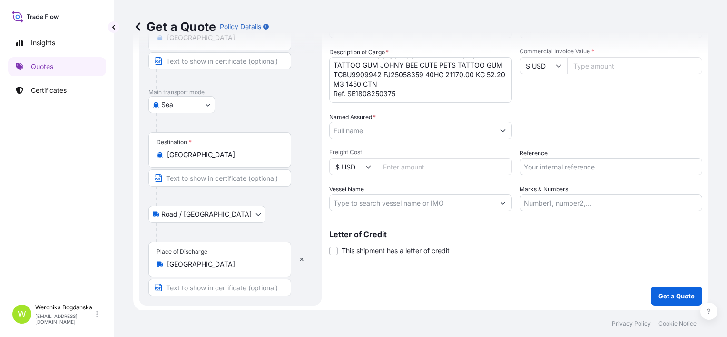
click at [590, 61] on input "Commercial Invoice Value *" at bounding box center [634, 65] width 135 height 17
type input "50000"
click at [474, 129] on input "Named Assured *" at bounding box center [412, 130] width 165 height 17
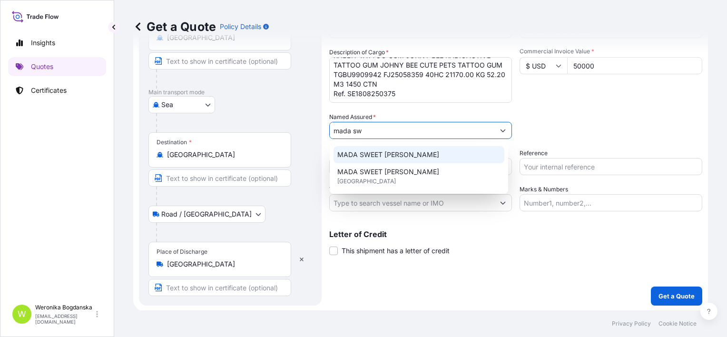
click at [406, 153] on span "MADA SWEET [PERSON_NAME]" at bounding box center [389, 155] width 102 height 10
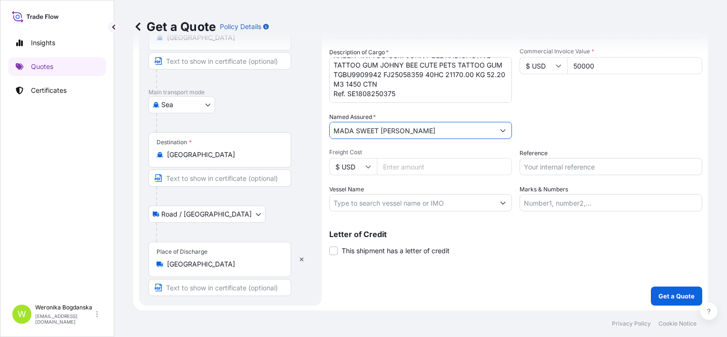
type input "MADA SWEET [PERSON_NAME]"
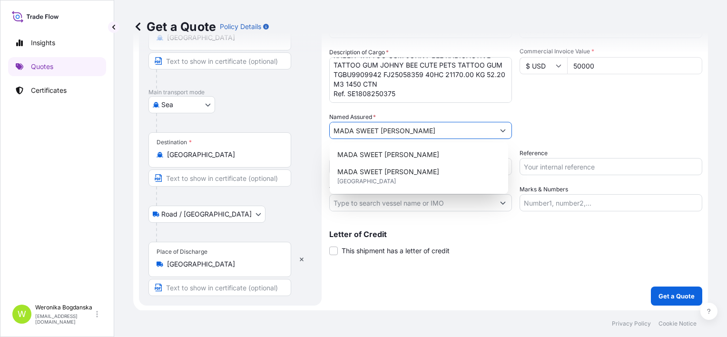
click at [553, 163] on input "Reference" at bounding box center [611, 166] width 183 height 17
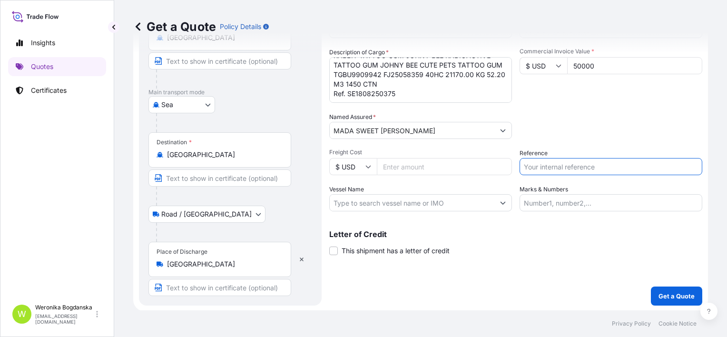
paste input "S02030885"
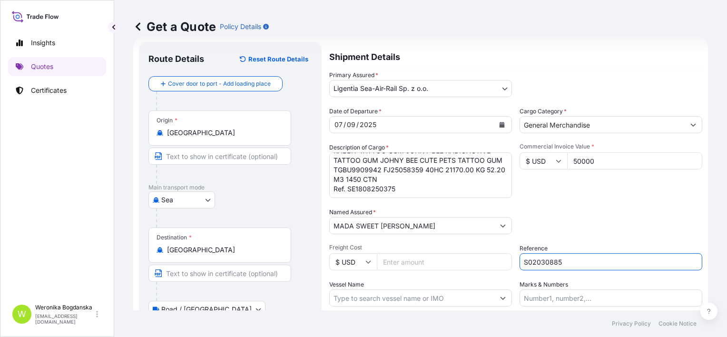
scroll to position [112, 0]
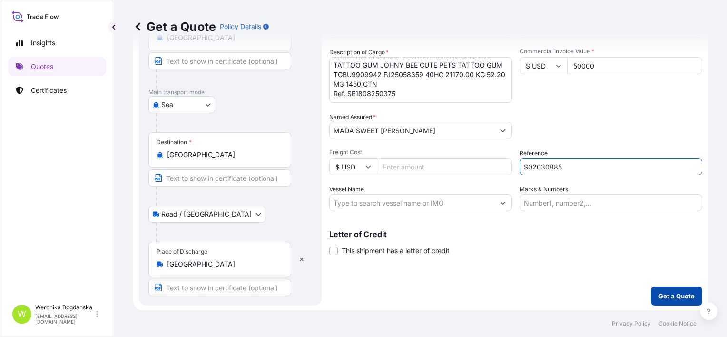
type input "S02030885"
click at [651, 294] on button "Get a Quote" at bounding box center [676, 296] width 51 height 19
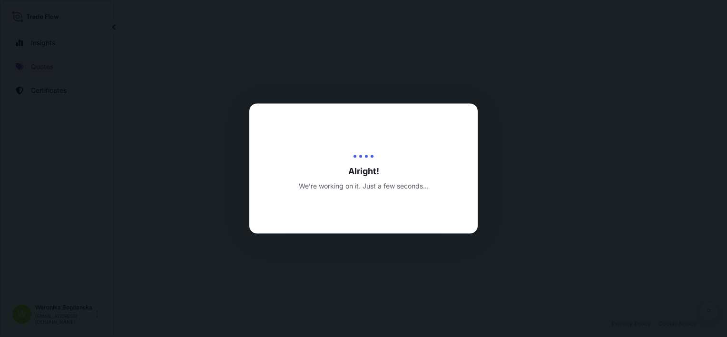
select select "Sea"
select select "Road / [GEOGRAPHIC_DATA]"
select select "31440"
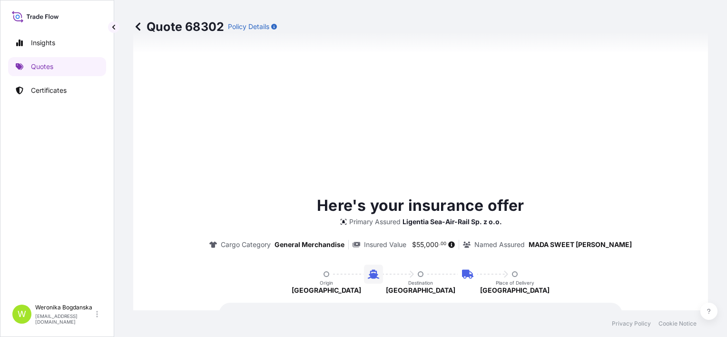
type input "[DATE]"
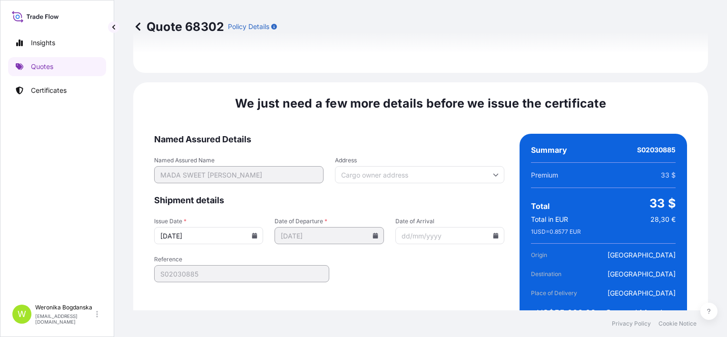
scroll to position [1263, 0]
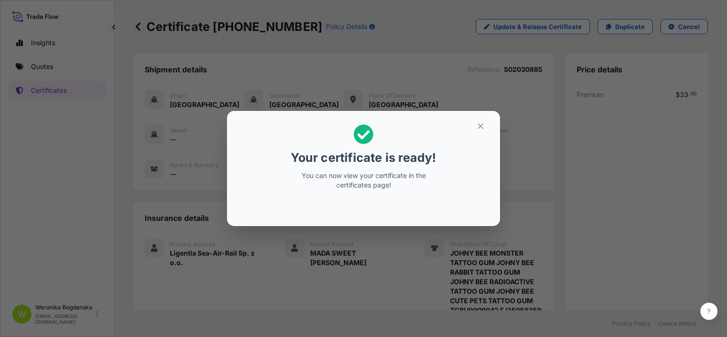
click at [466, 267] on div "Your certificate is ready! You can now view your certificate in the certificate…" at bounding box center [363, 168] width 727 height 337
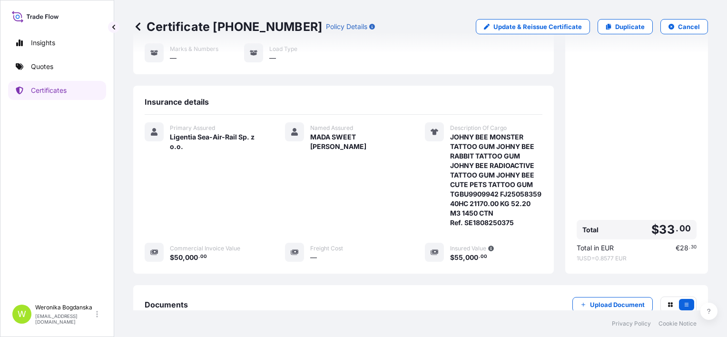
scroll to position [228, 0]
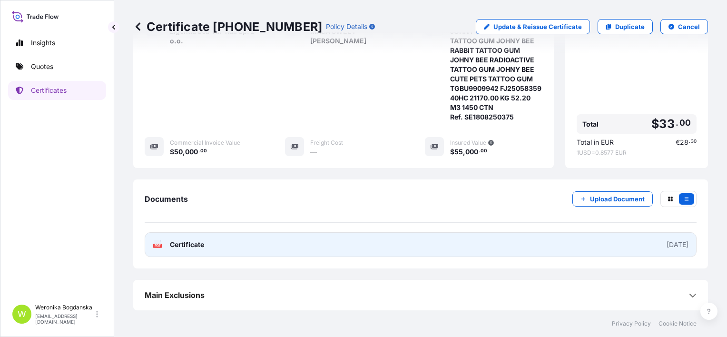
click at [417, 240] on link "PDF Certificate [DATE]" at bounding box center [421, 244] width 552 height 25
